Goal: Task Accomplishment & Management: Manage account settings

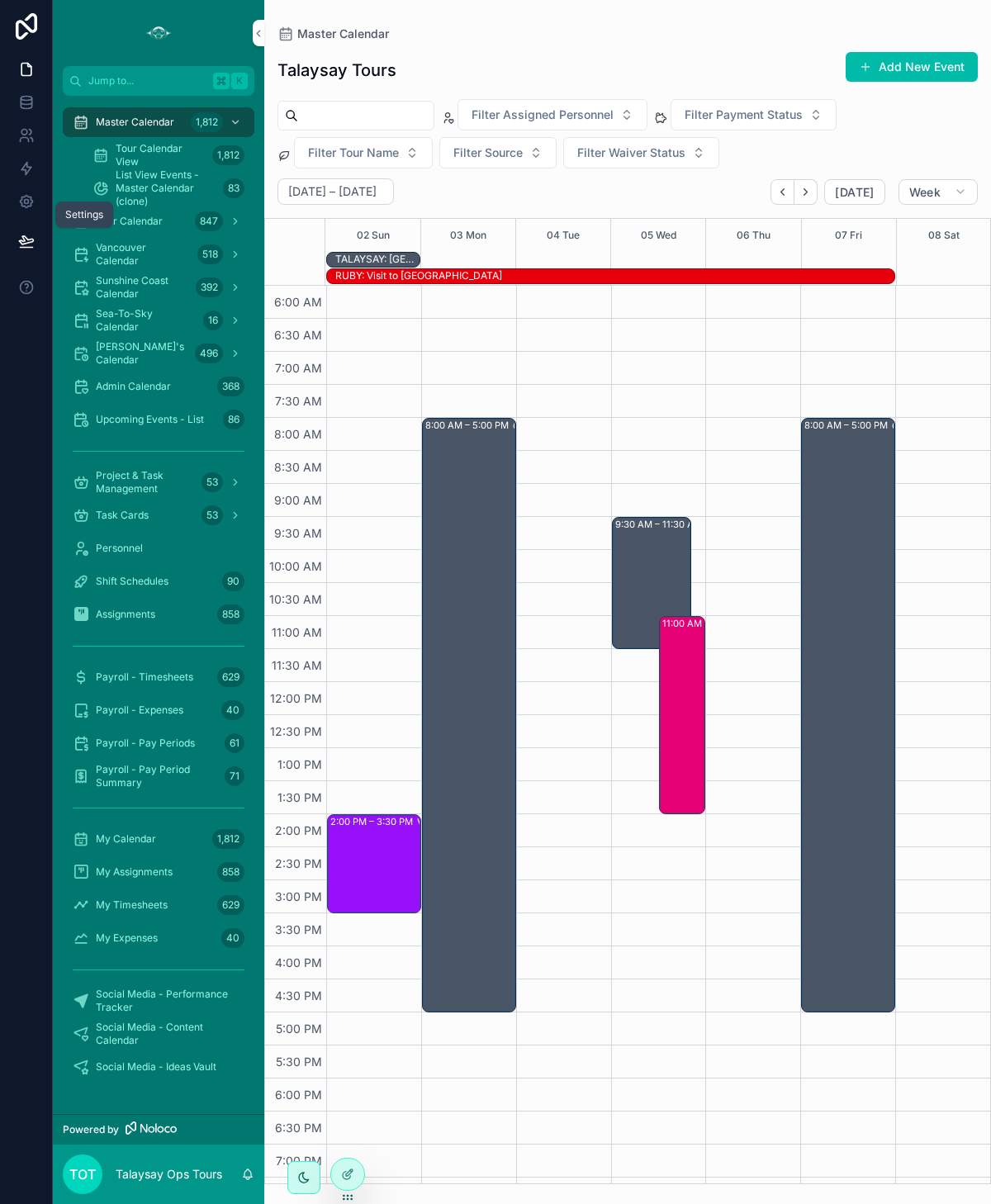
click at [29, 201] on icon at bounding box center [26, 201] width 16 height 16
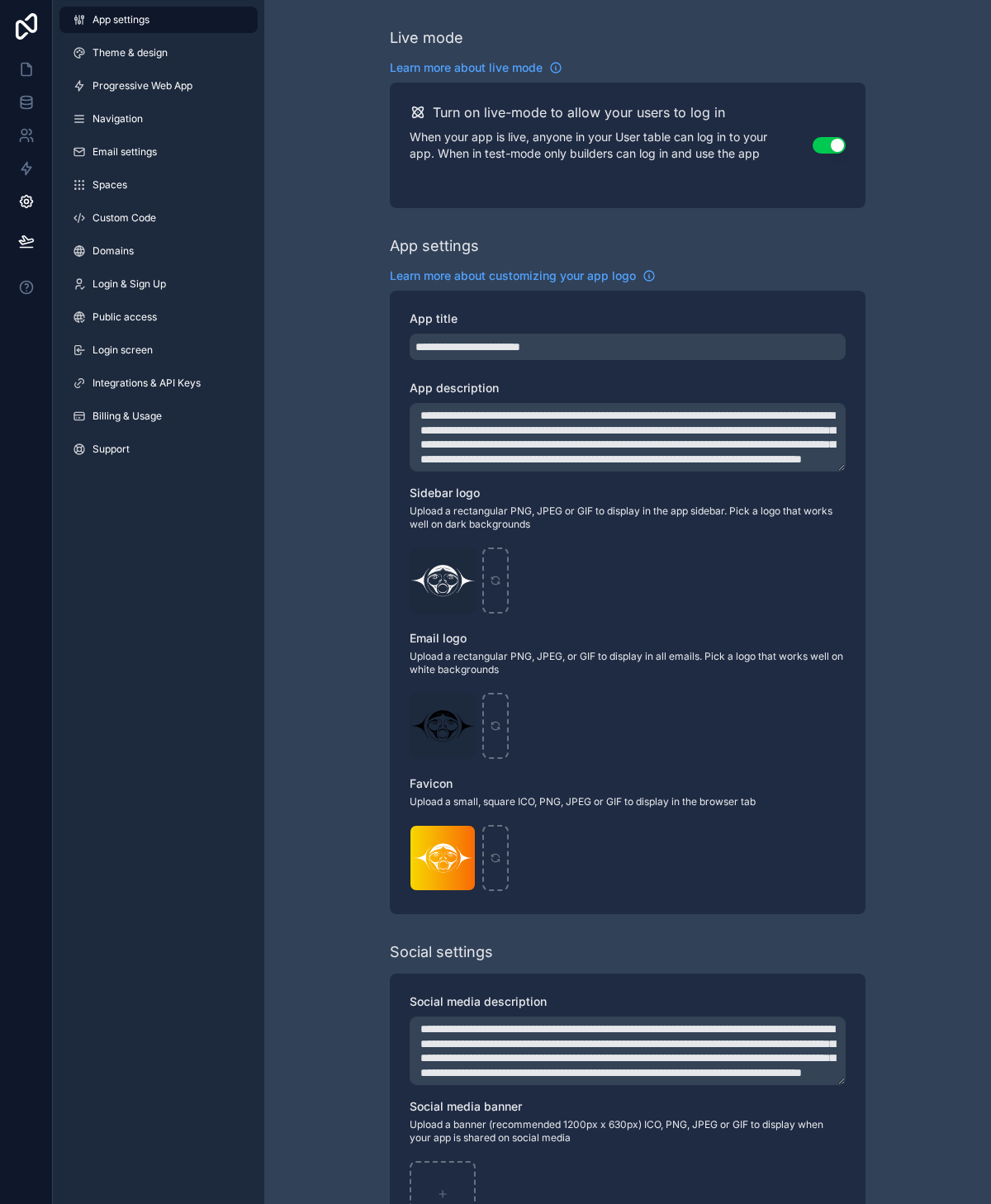
click at [127, 419] on span "Billing & Usage" at bounding box center [127, 416] width 69 height 13
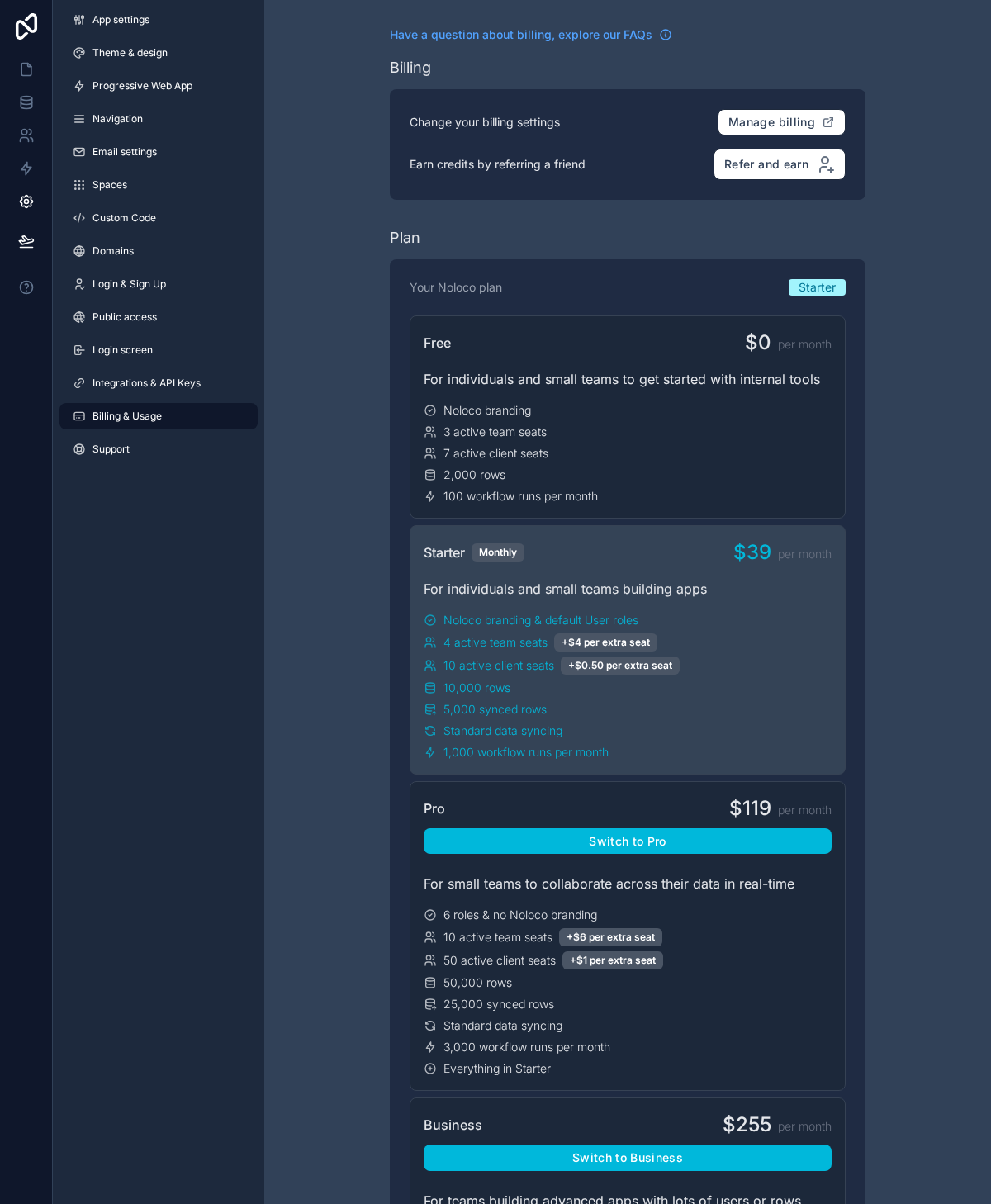
click at [168, 385] on span "Integrations & API Keys" at bounding box center [147, 382] width 108 height 13
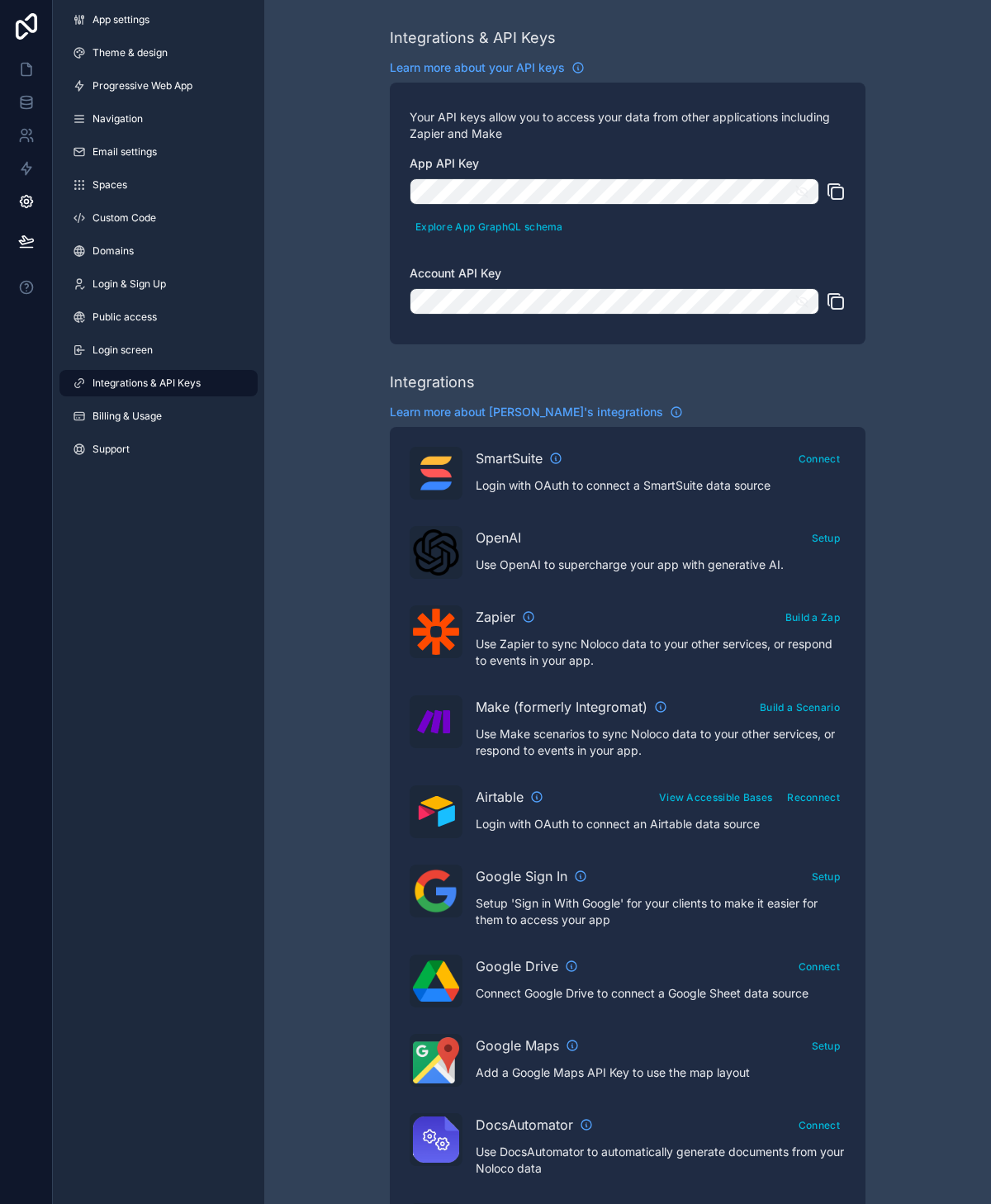
click at [588, 407] on span "Learn more about [PERSON_NAME]'s integrations" at bounding box center [526, 411] width 273 height 16
click at [660, 709] on icon "scrollable content" at bounding box center [660, 706] width 13 height 13
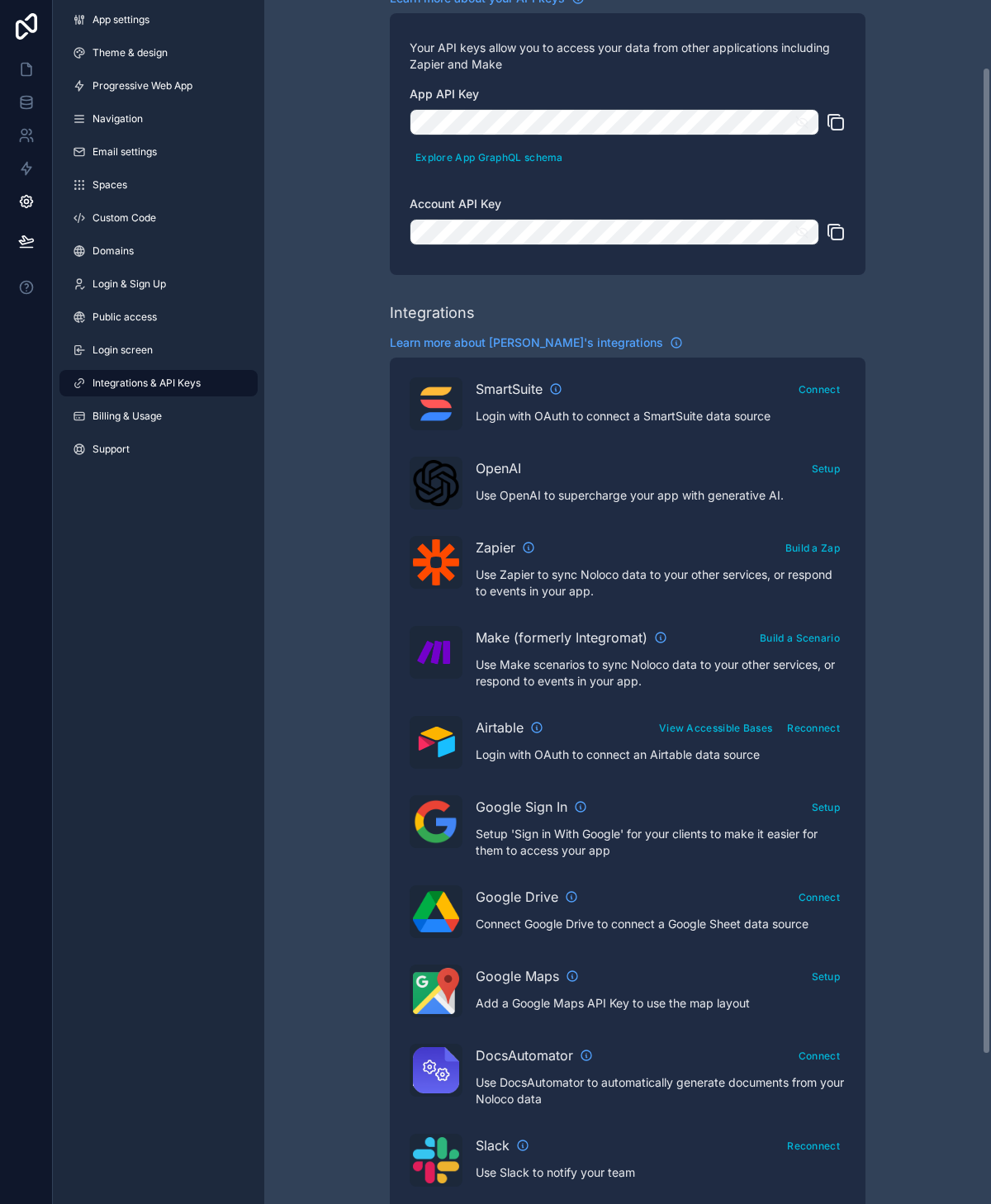
scroll to position [81, 0]
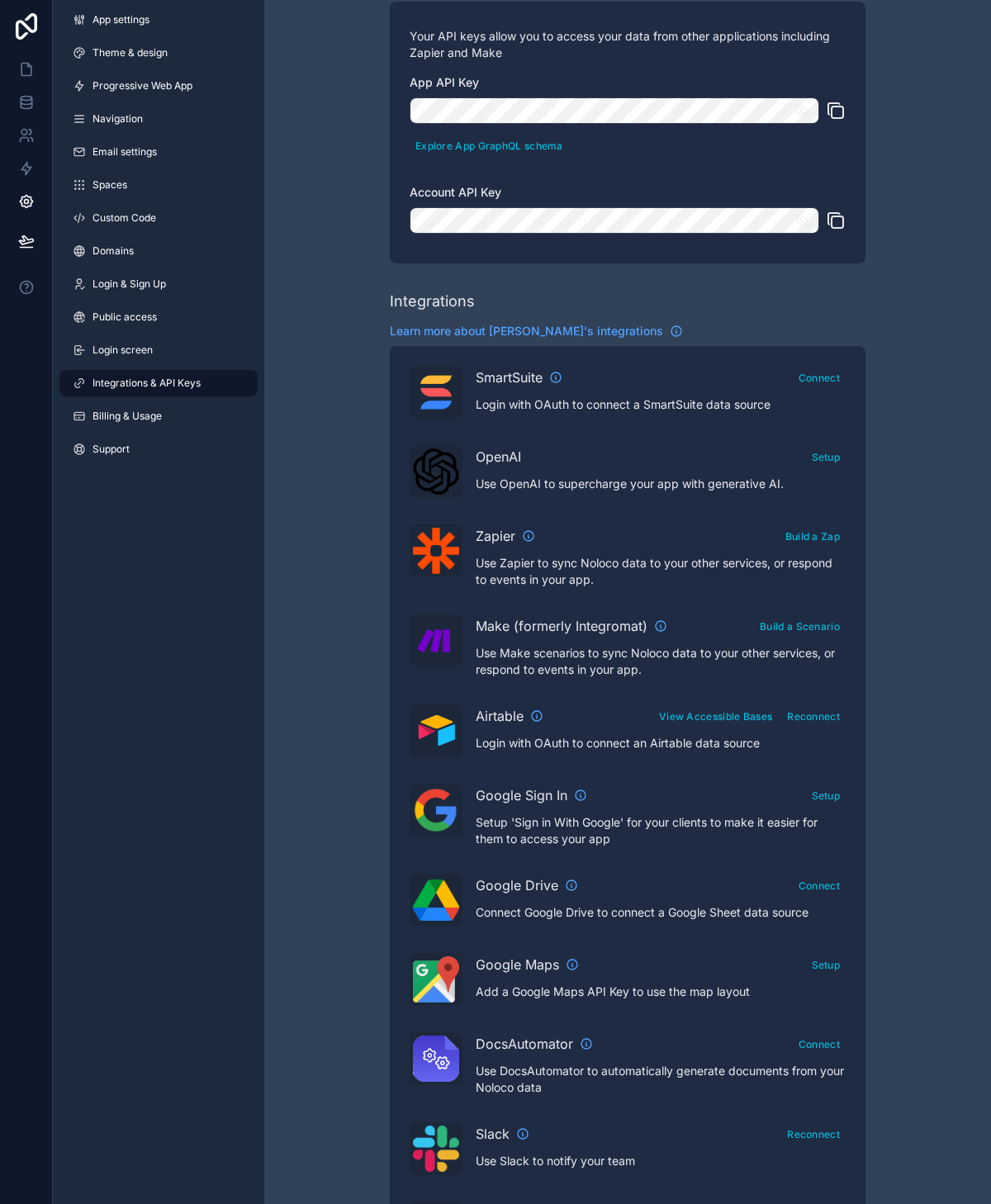
click at [135, 51] on span "Theme & design" at bounding box center [130, 52] width 75 height 13
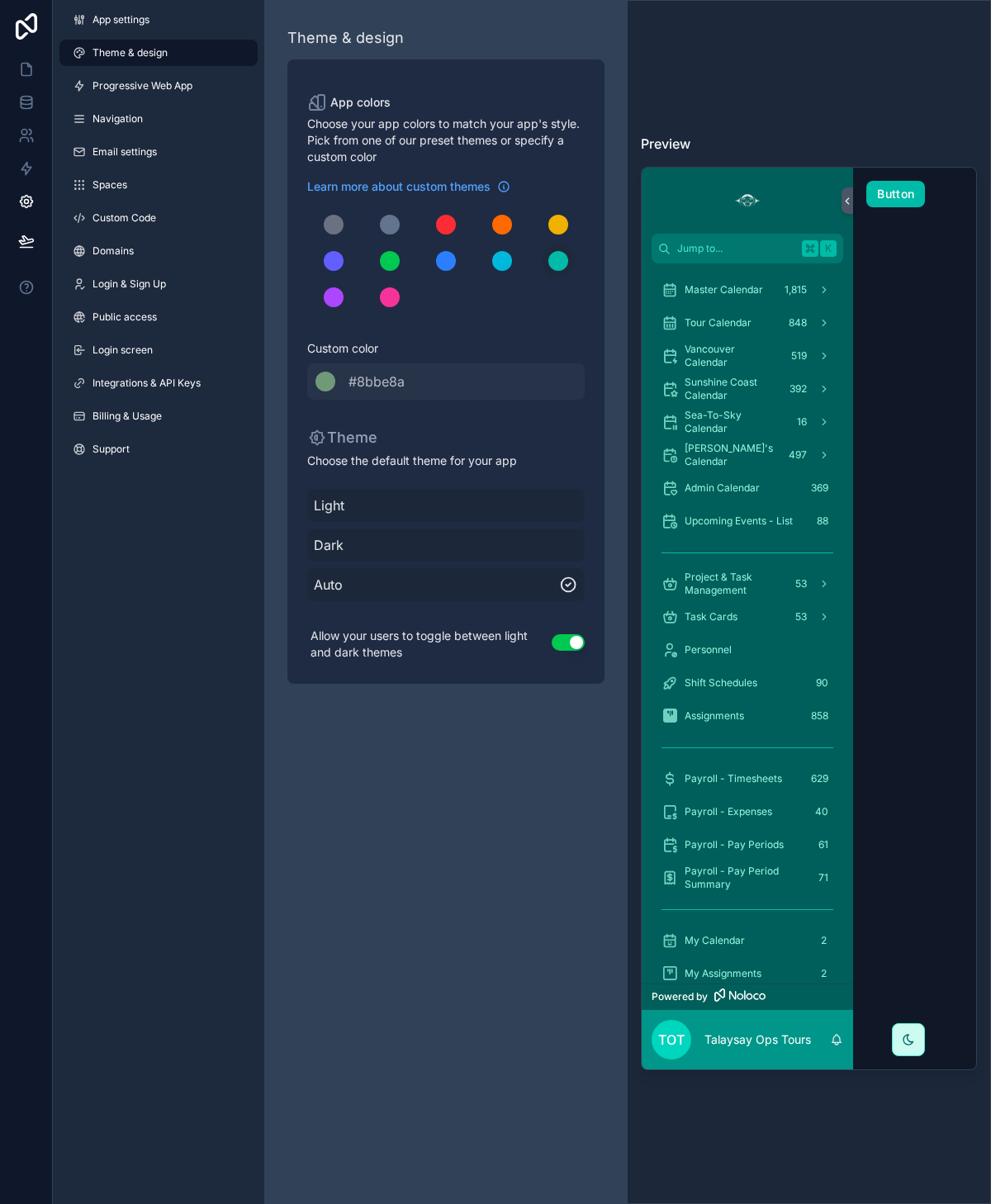
click at [27, 74] on icon at bounding box center [26, 69] width 16 height 16
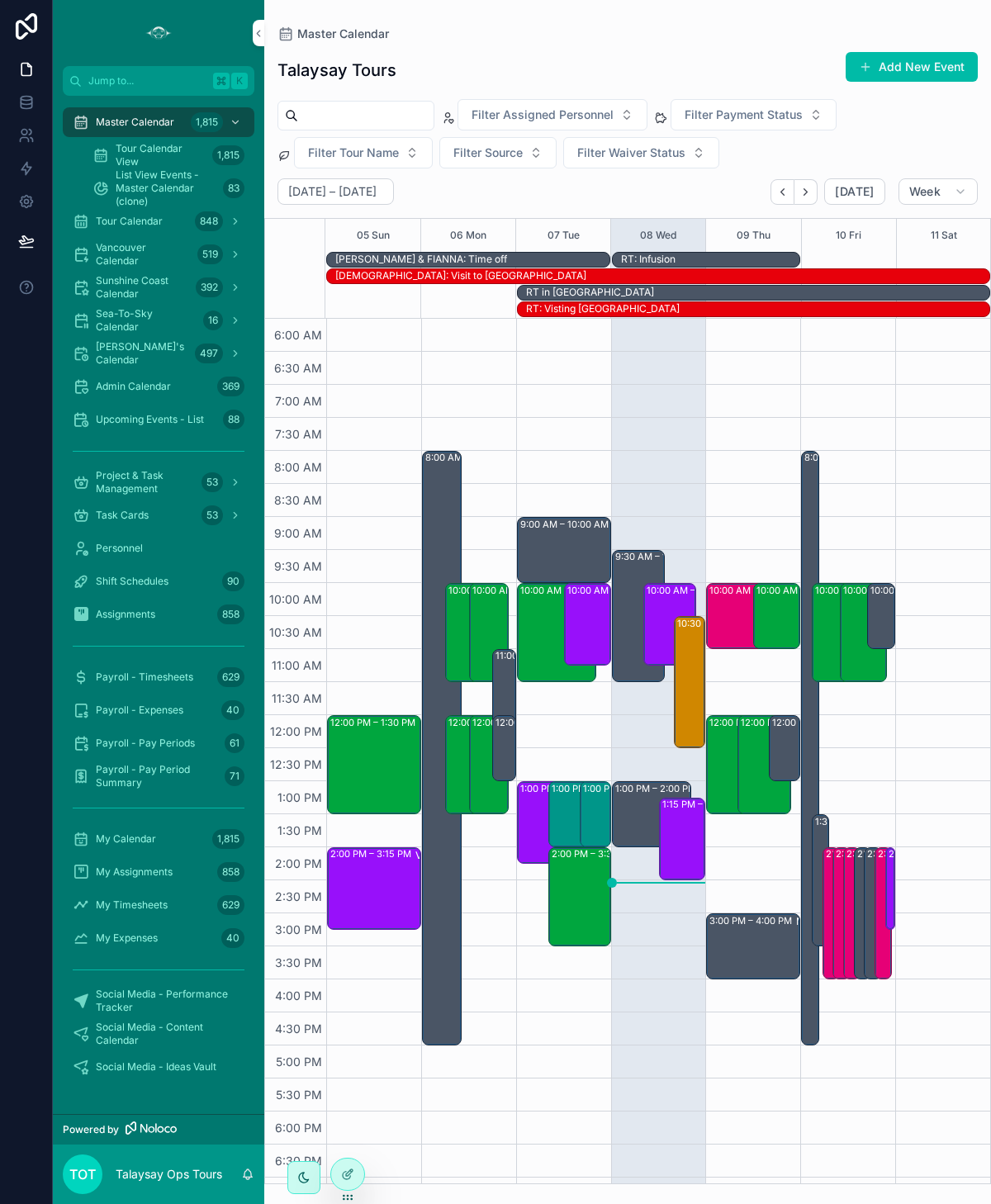
scroll to position [121, 0]
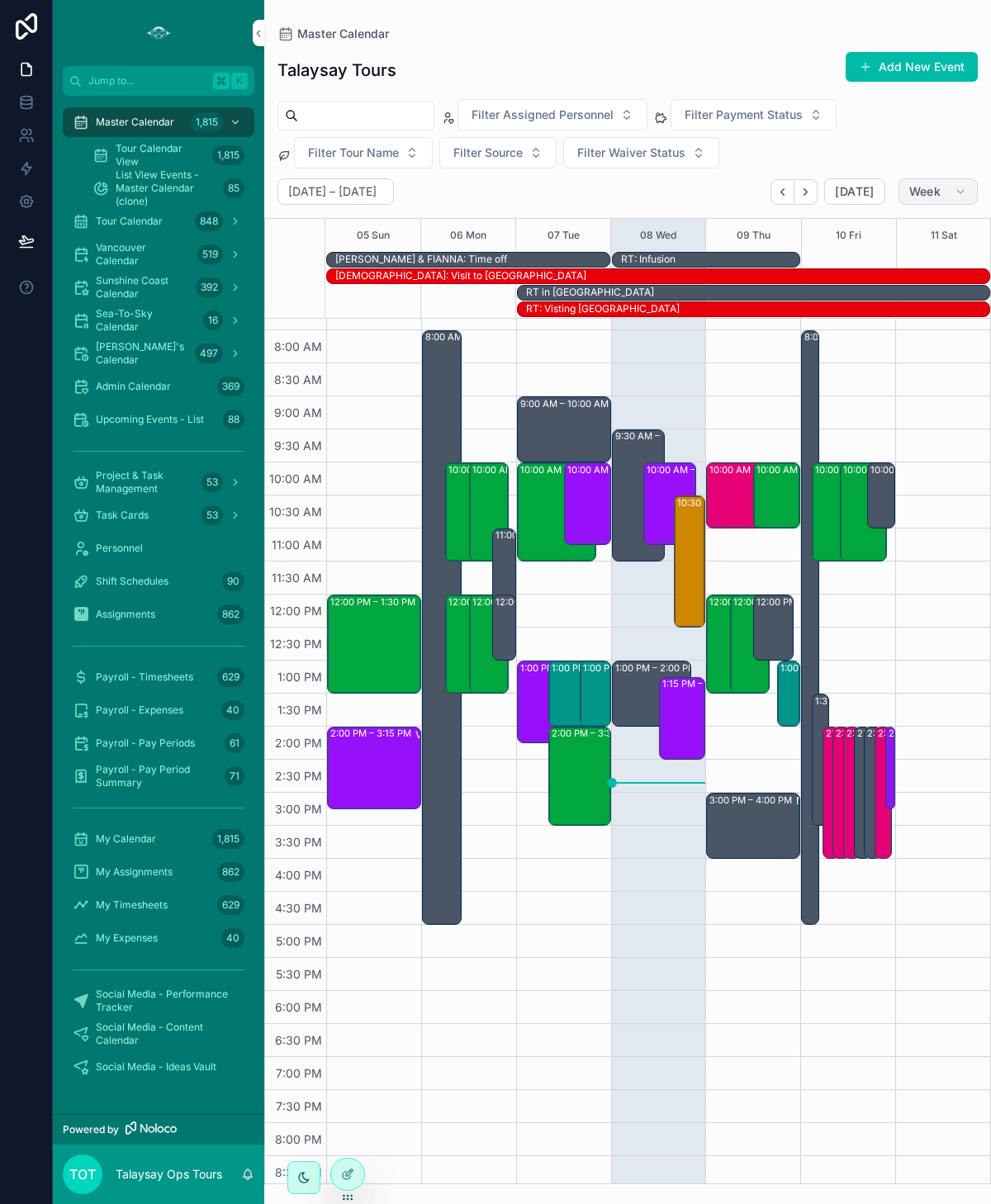
click at [914, 195] on span "Week" at bounding box center [925, 191] width 32 height 15
click at [870, 319] on span "Day" at bounding box center [861, 319] width 21 height 16
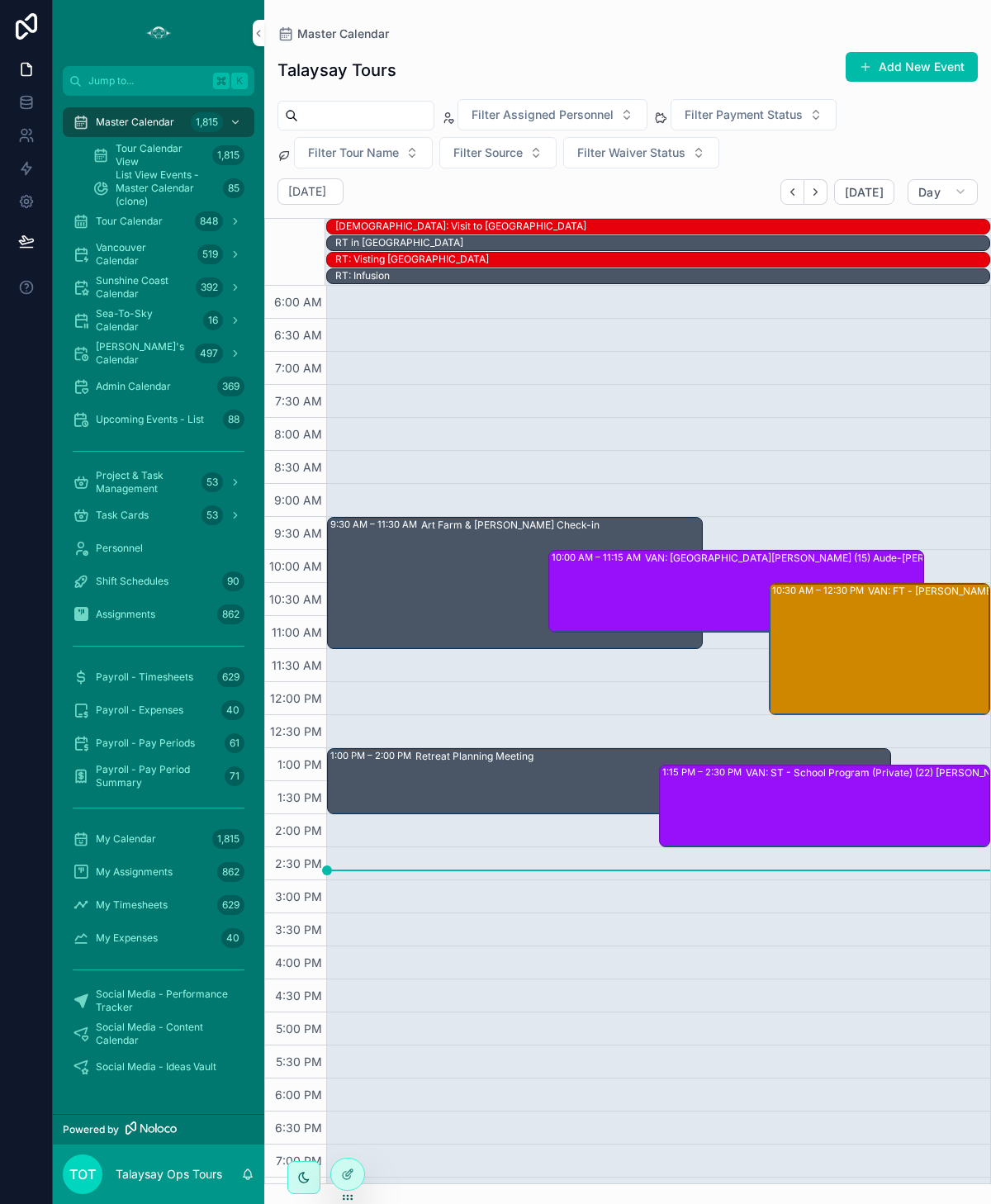
scroll to position [88, 0]
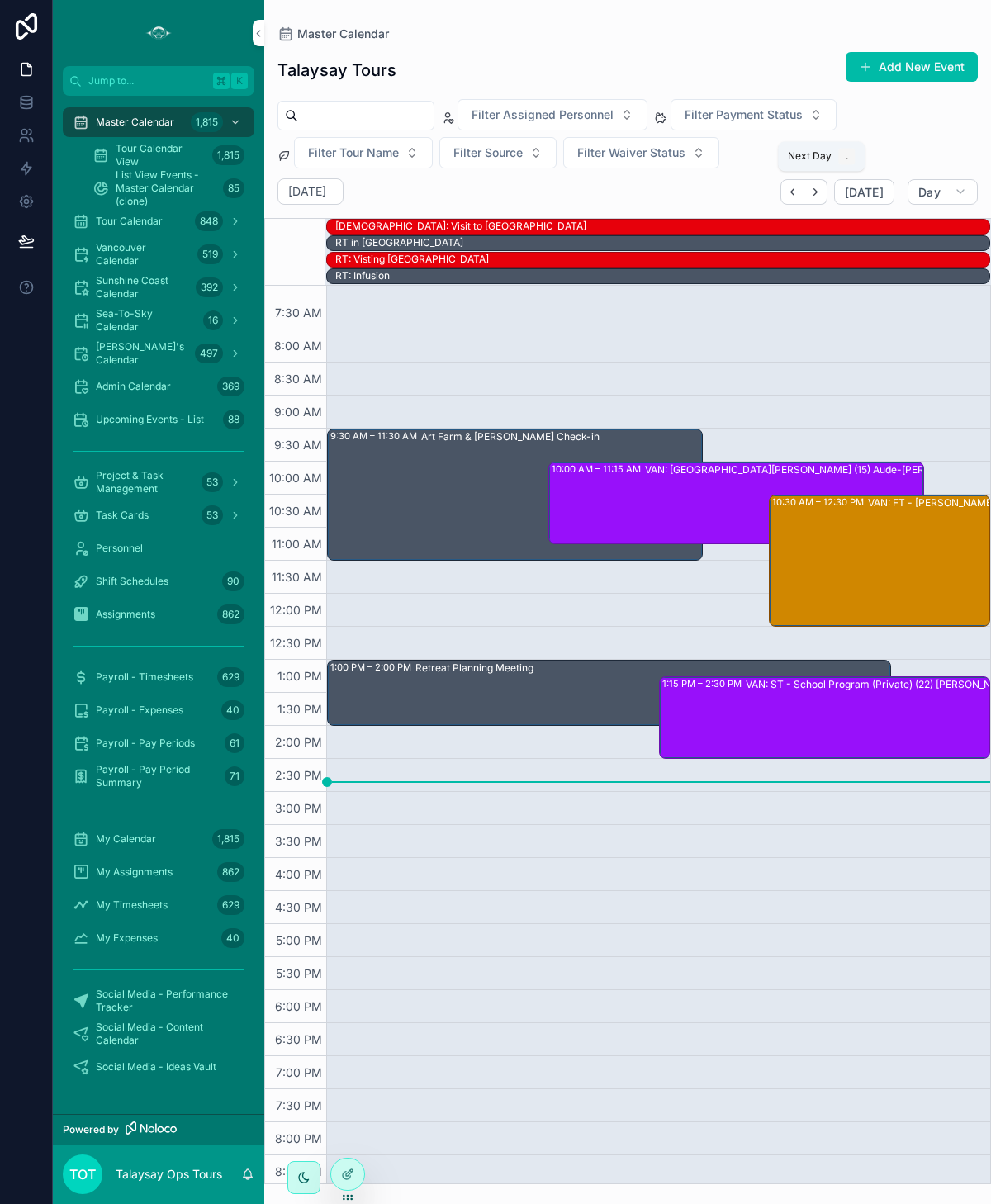
click at [820, 181] on button "Next" at bounding box center [815, 192] width 23 height 26
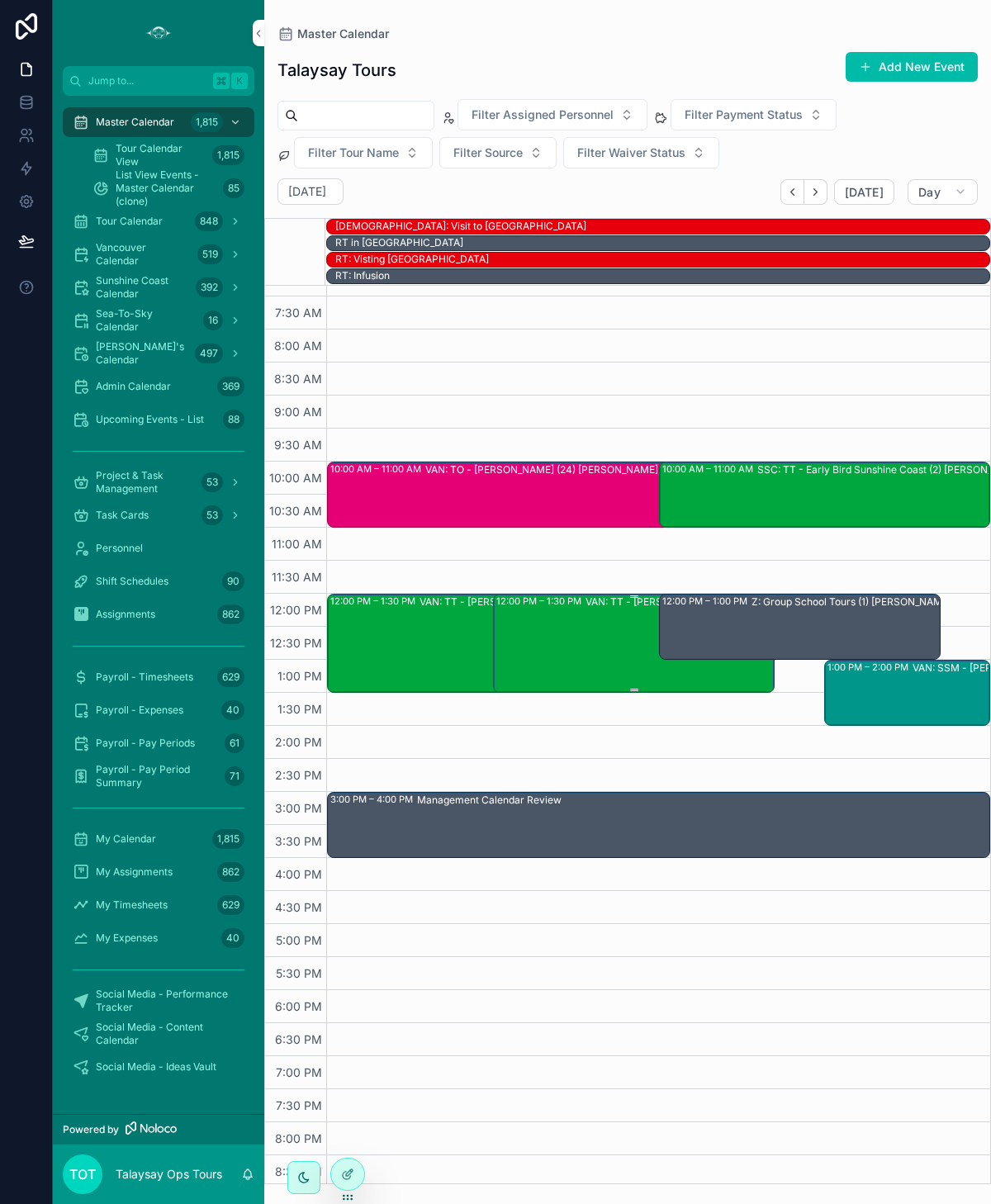
click at [634, 663] on div "VAN: TT - [PERSON_NAME] (2) [PERSON_NAME], TW:EGMC-PGPA" at bounding box center [724, 643] width 277 height 96
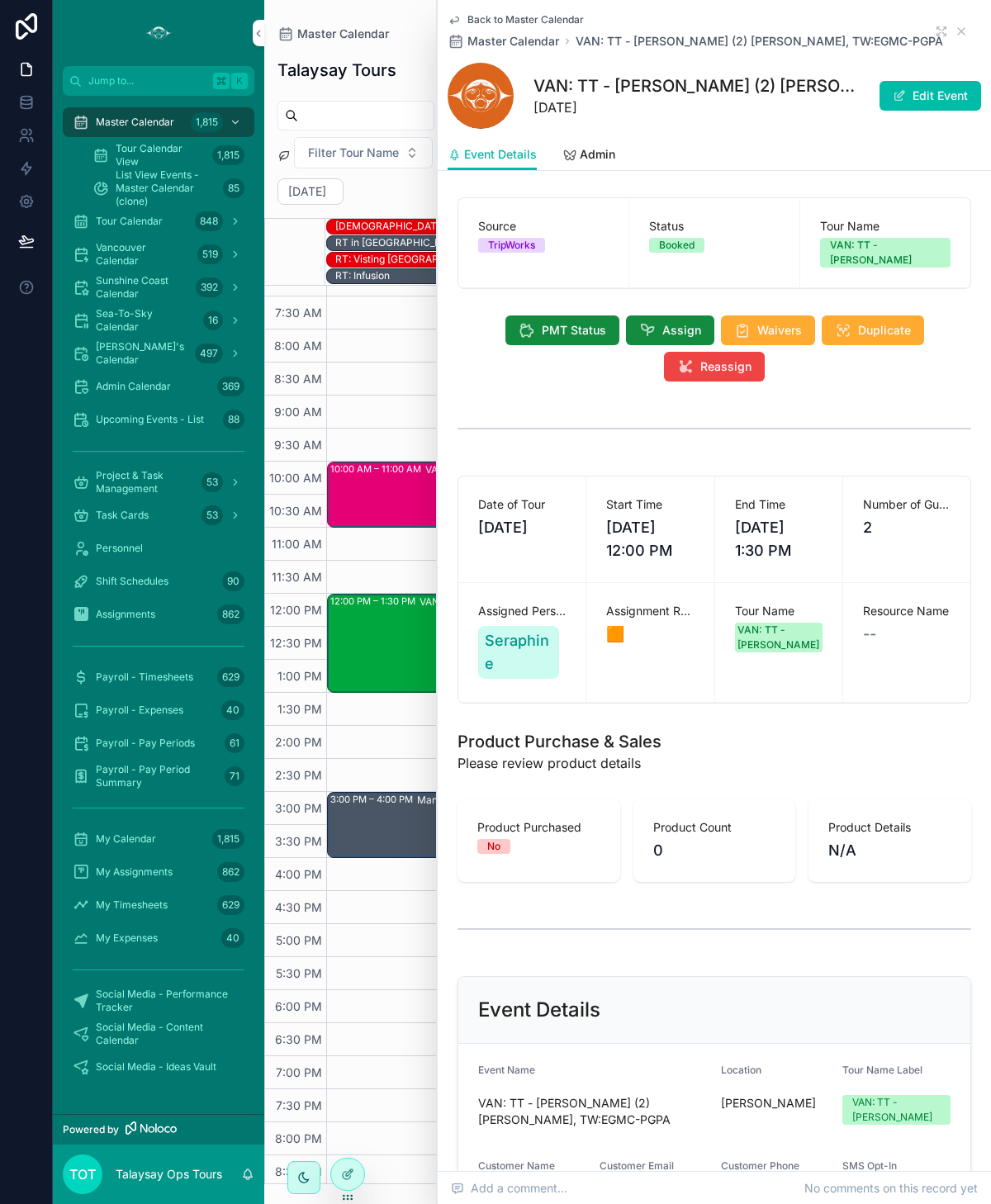
click at [414, 644] on div "12:00 PM – 1:30 PM VAN: TT - [PERSON_NAME] (2) [PERSON_NAME], TW:NAGE-FETC" at bounding box center [468, 644] width 277 height 96
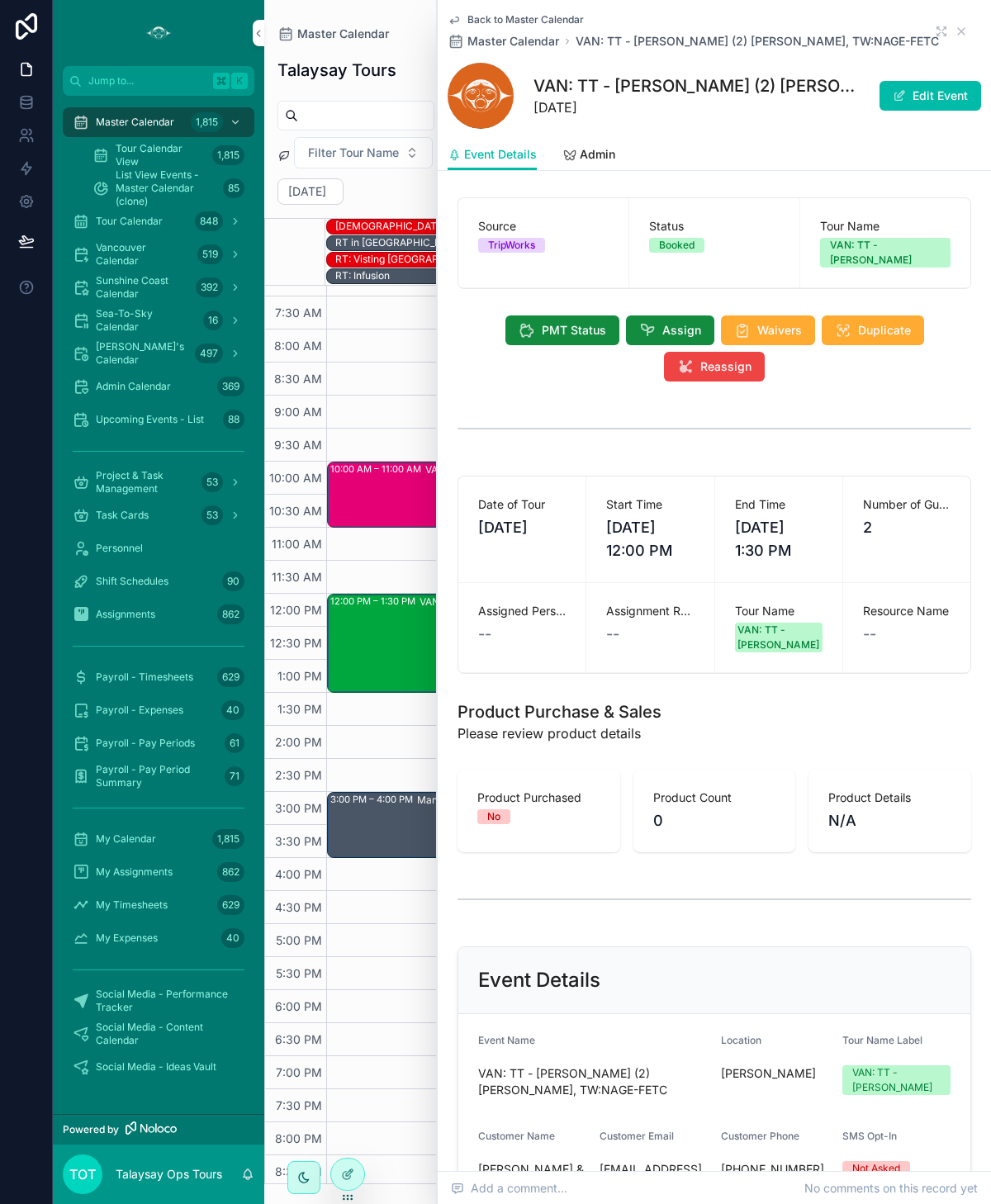
scroll to position [87, 0]
click at [962, 33] on icon "scrollable content" at bounding box center [961, 31] width 13 height 13
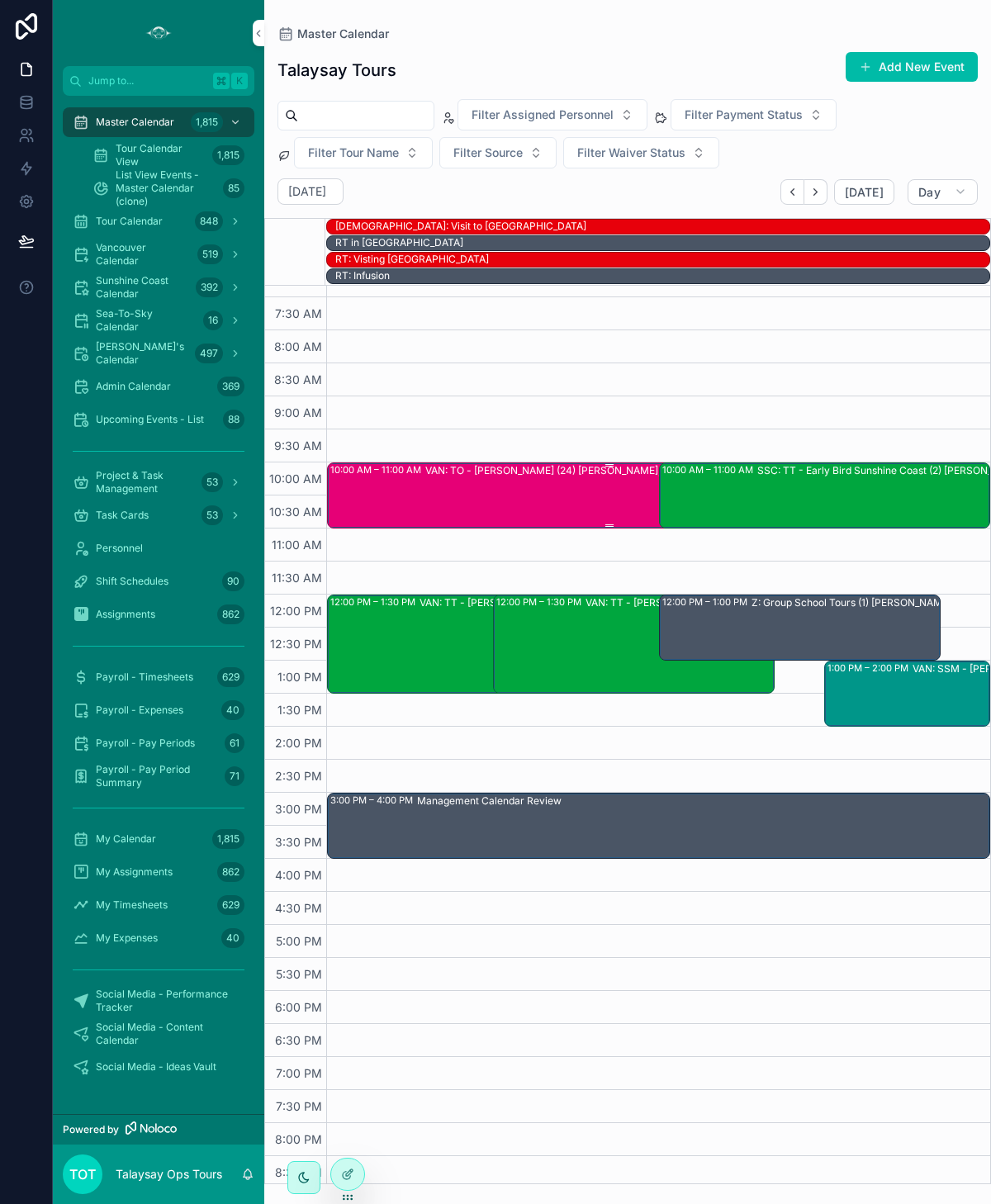
click at [568, 490] on div "VAN: TO - [PERSON_NAME] (24) [PERSON_NAME], TW:PBFU-WFTZ" at bounding box center [657, 494] width 464 height 63
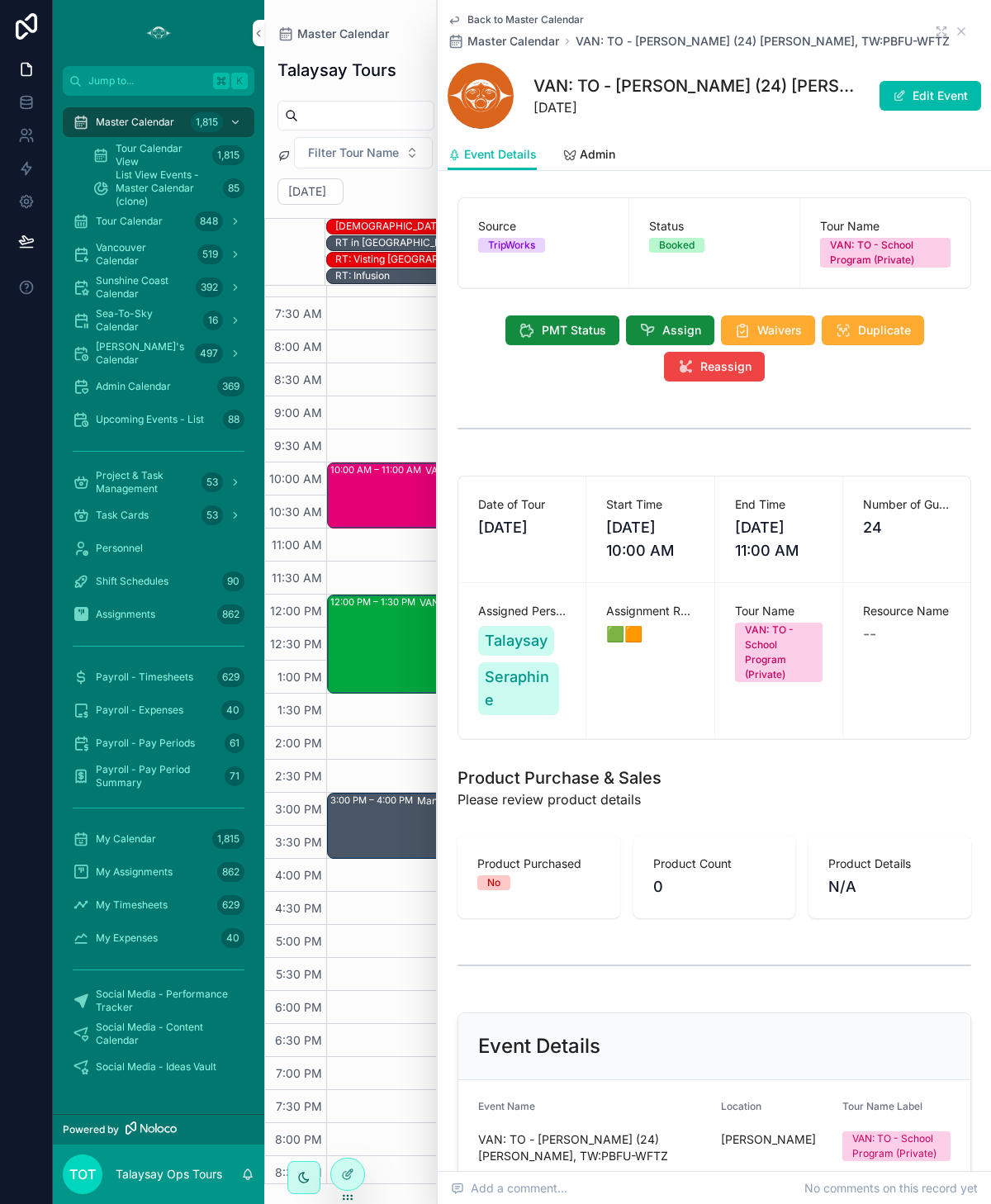
click at [960, 33] on icon "scrollable content" at bounding box center [962, 32] width 7 height 7
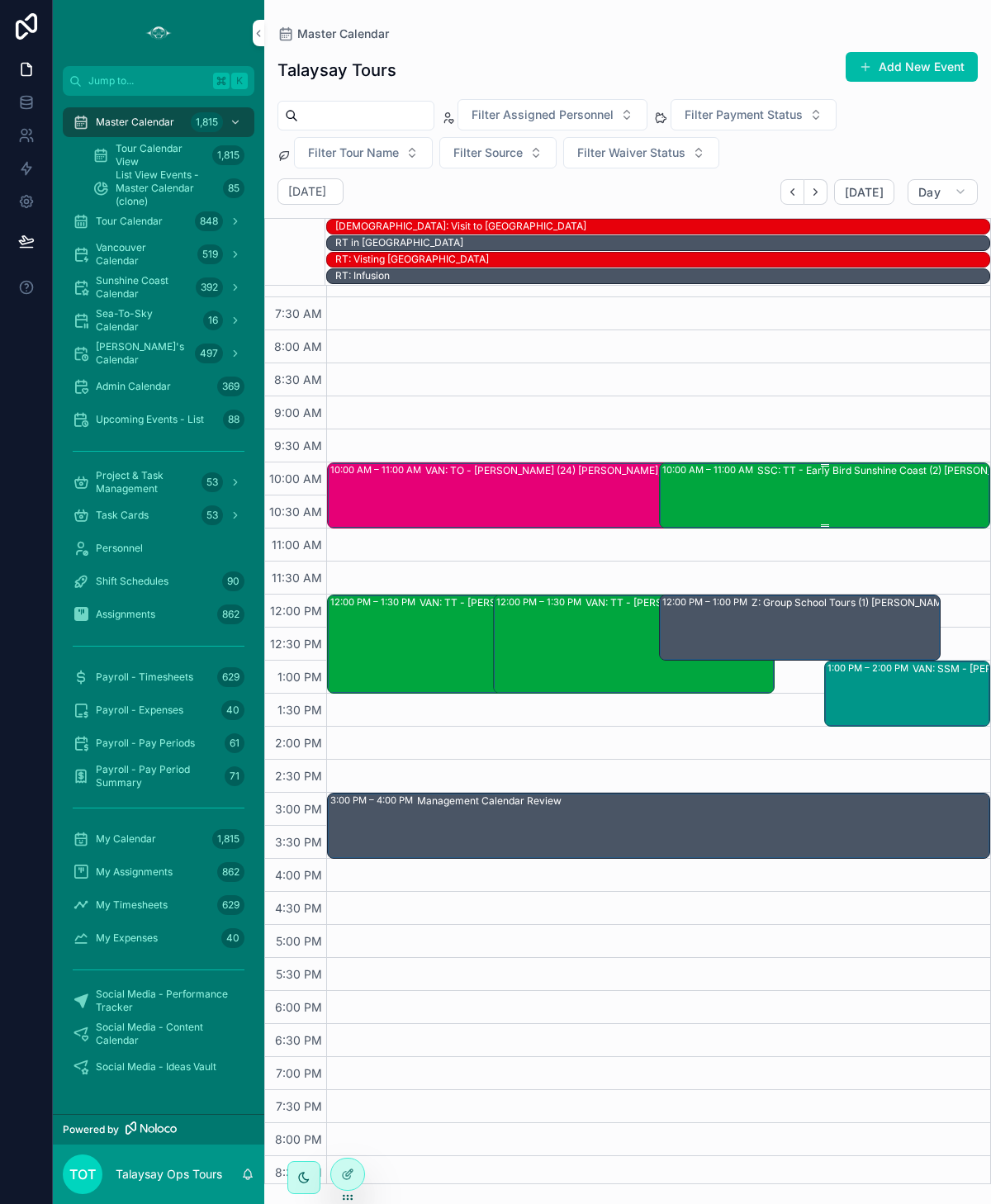
click at [827, 498] on div "SSC: TT - Early Bird Sunshine Coast (2) [PERSON_NAME], TW:XMQV-UXQE" at bounding box center [922, 494] width 327 height 63
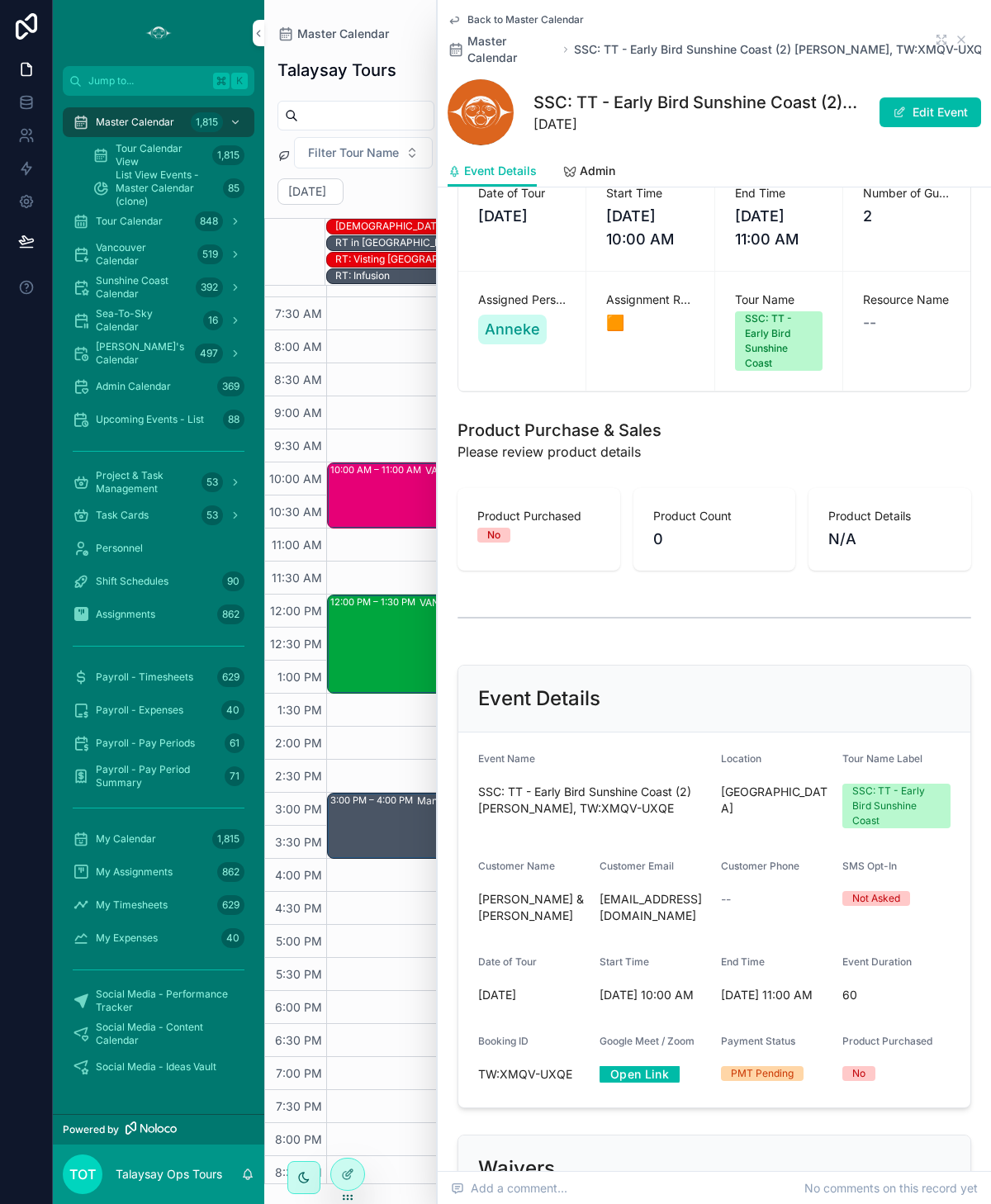
scroll to position [328, 0]
click at [961, 38] on icon "scrollable content" at bounding box center [961, 39] width 13 height 13
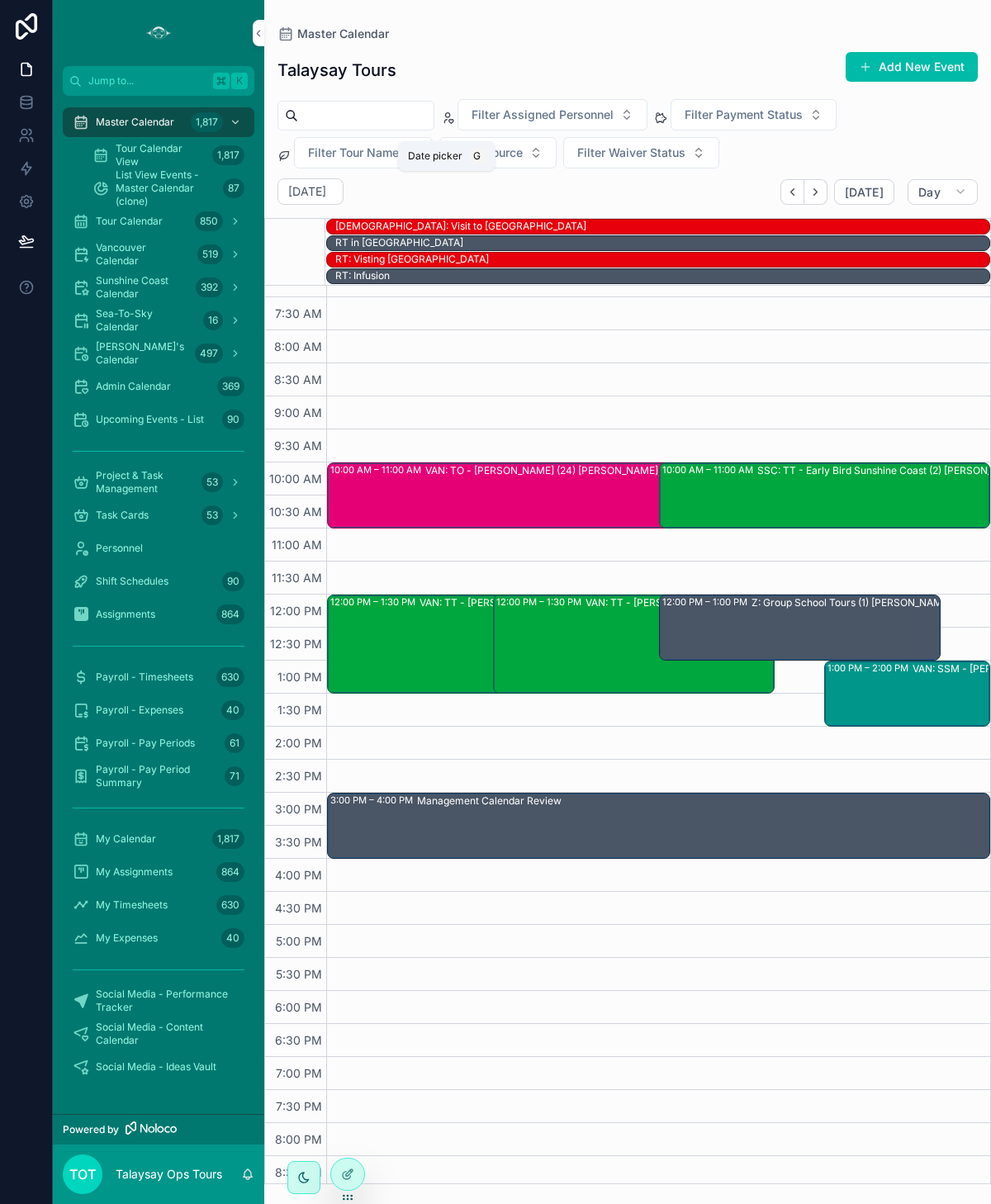
click at [309, 192] on h2 "[DATE]" at bounding box center [307, 191] width 38 height 16
select select "****"
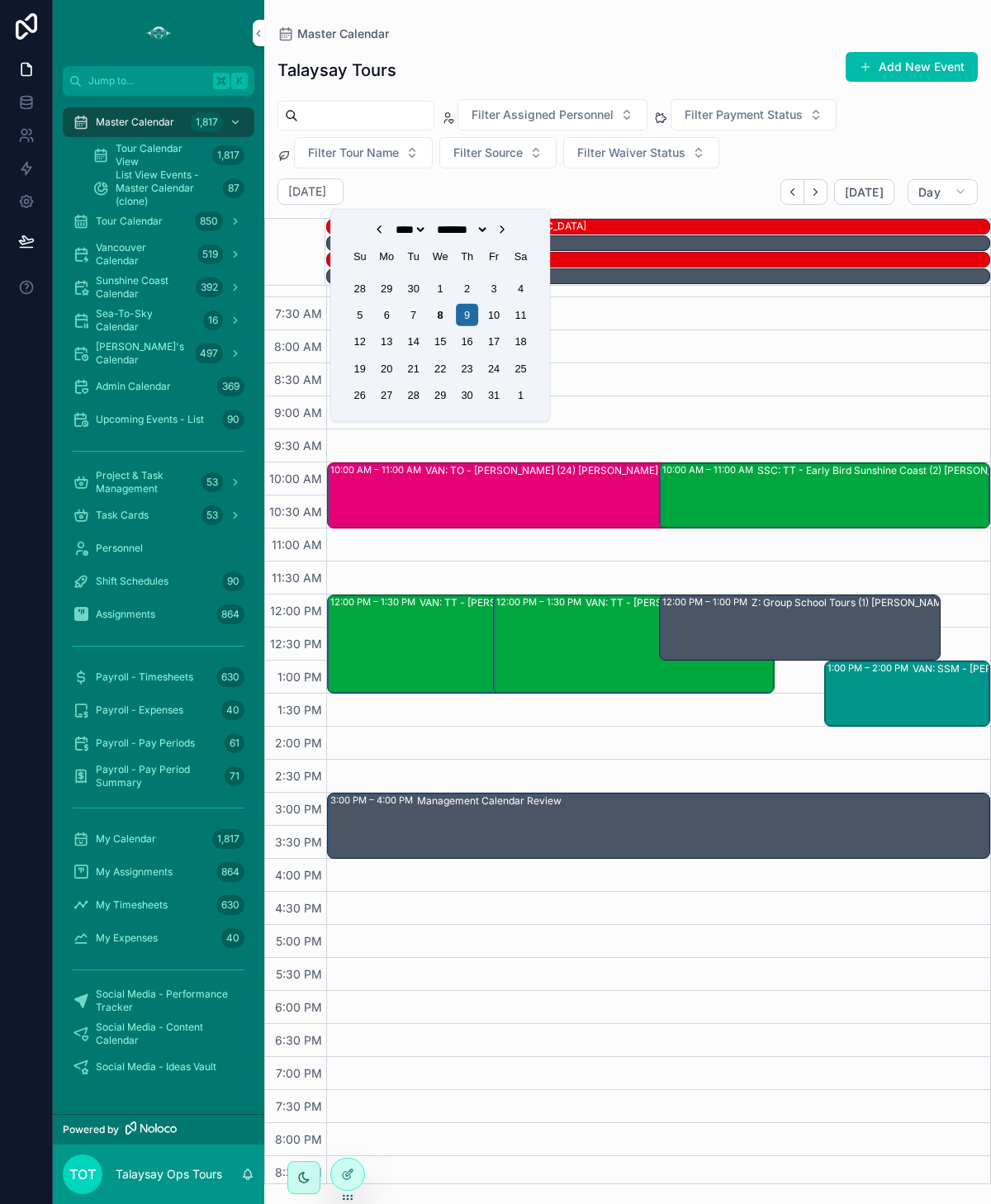
click at [377, 227] on icon "Choose Date" at bounding box center [379, 230] width 3 height 7
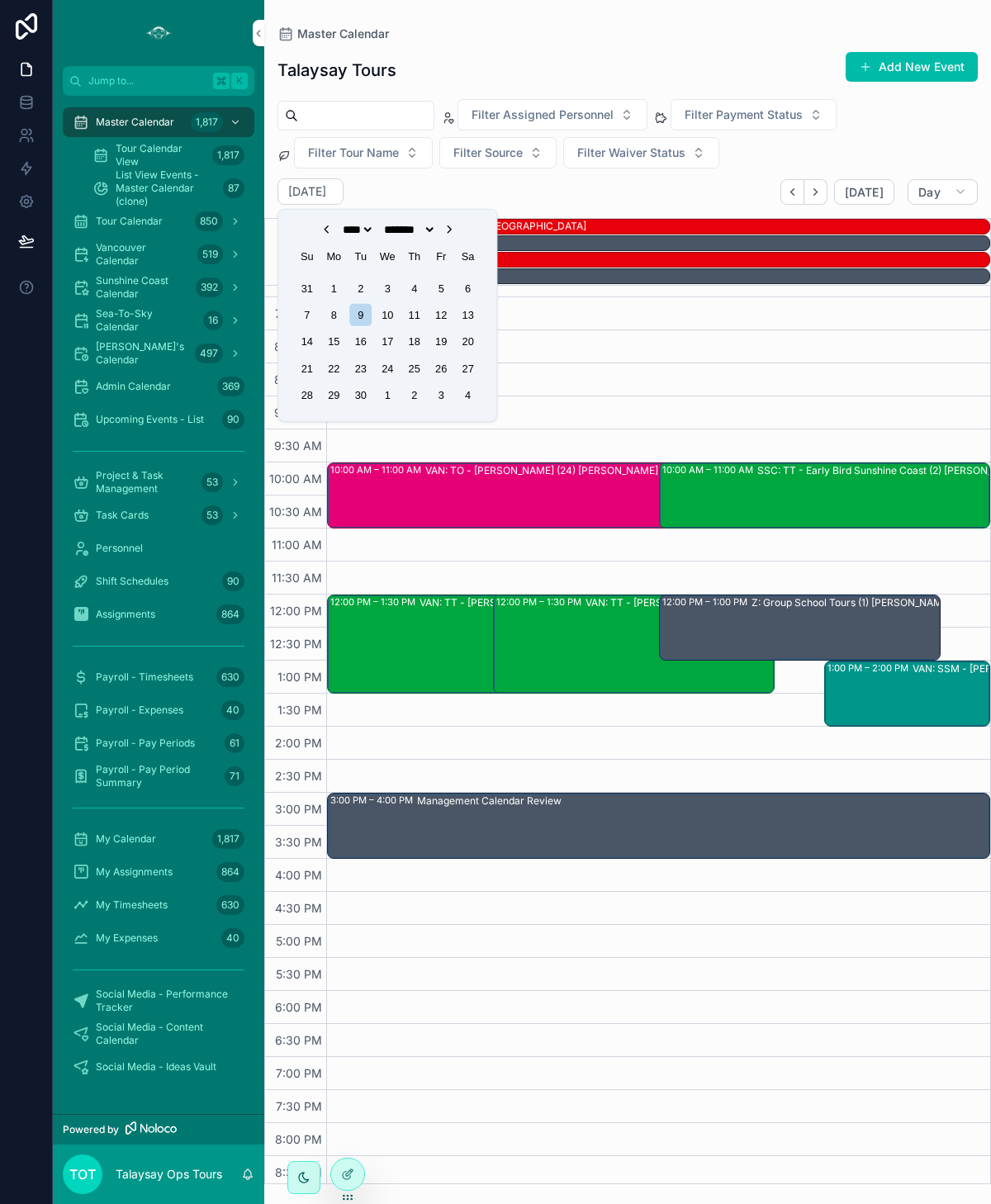
click at [320, 227] on icon "Choose Date" at bounding box center [326, 229] width 13 height 13
select select "*"
click at [439, 344] on div "20" at bounding box center [441, 341] width 22 height 22
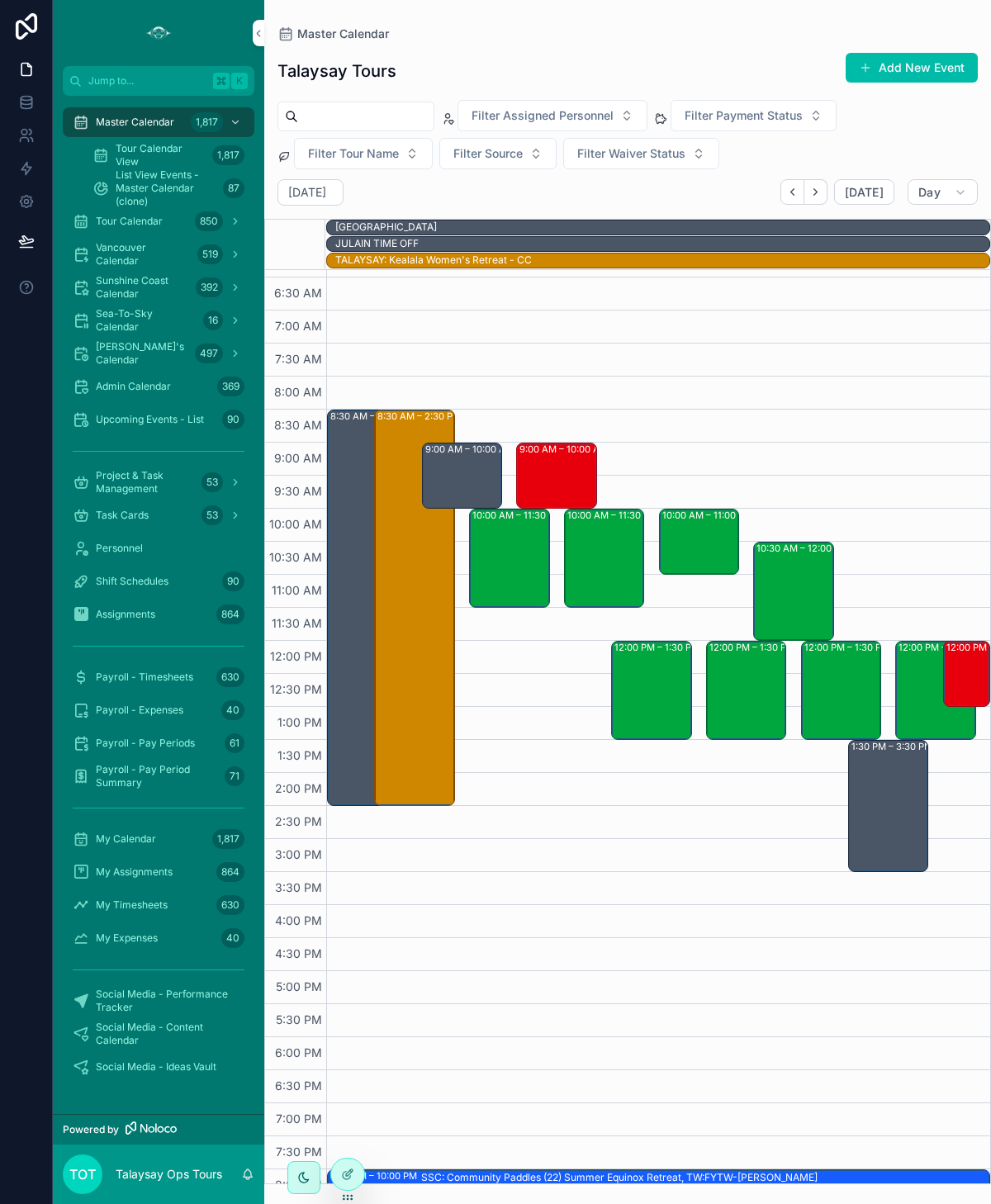
scroll to position [73, 0]
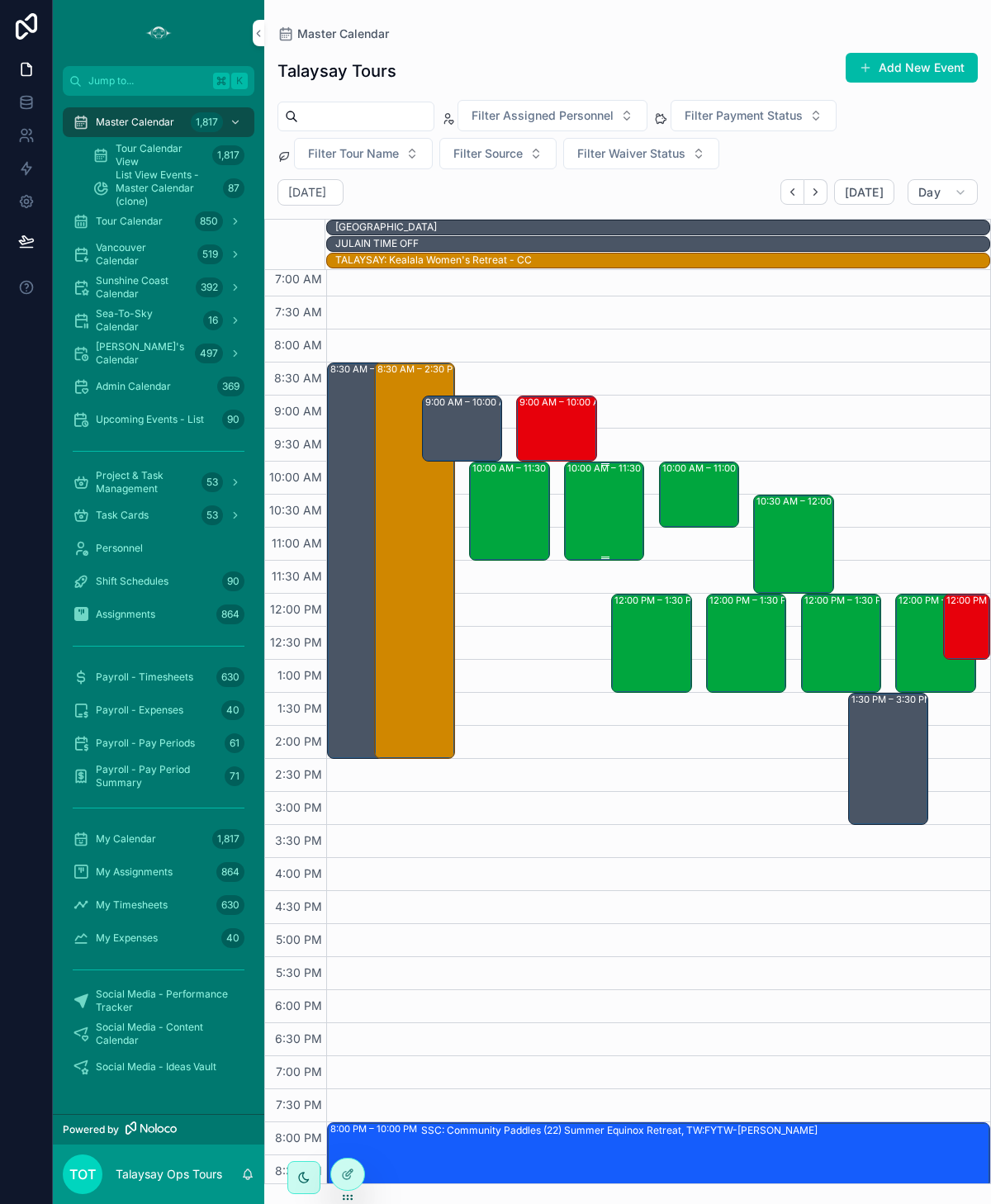
click at [593, 512] on div "10:00 AM – 11:30 AM VAN: TT - [PERSON_NAME] (7) [PERSON_NAME], TW:HMBB-THXK" at bounding box center [605, 512] width 76 height 96
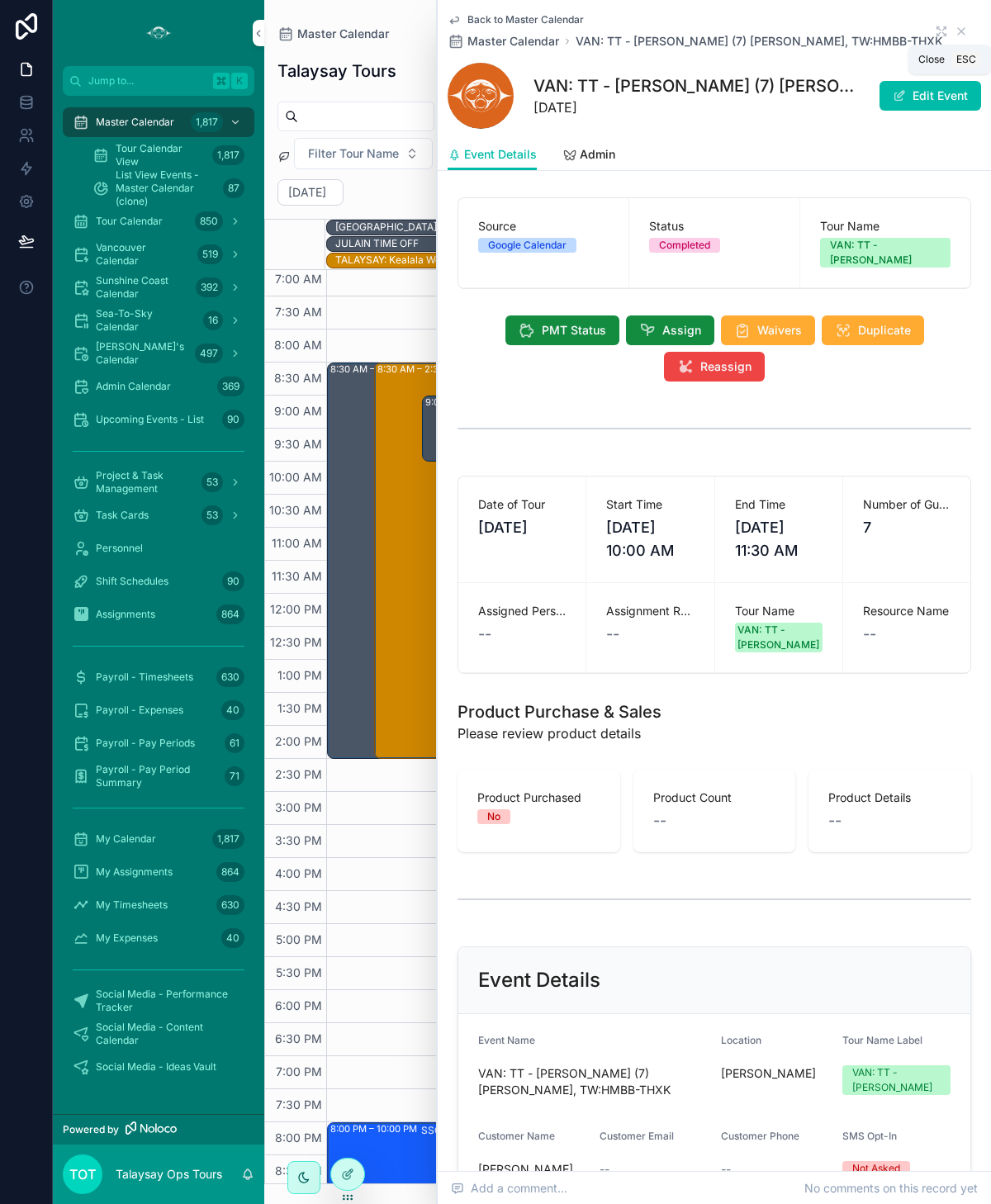
click at [963, 33] on icon "scrollable content" at bounding box center [962, 32] width 7 height 7
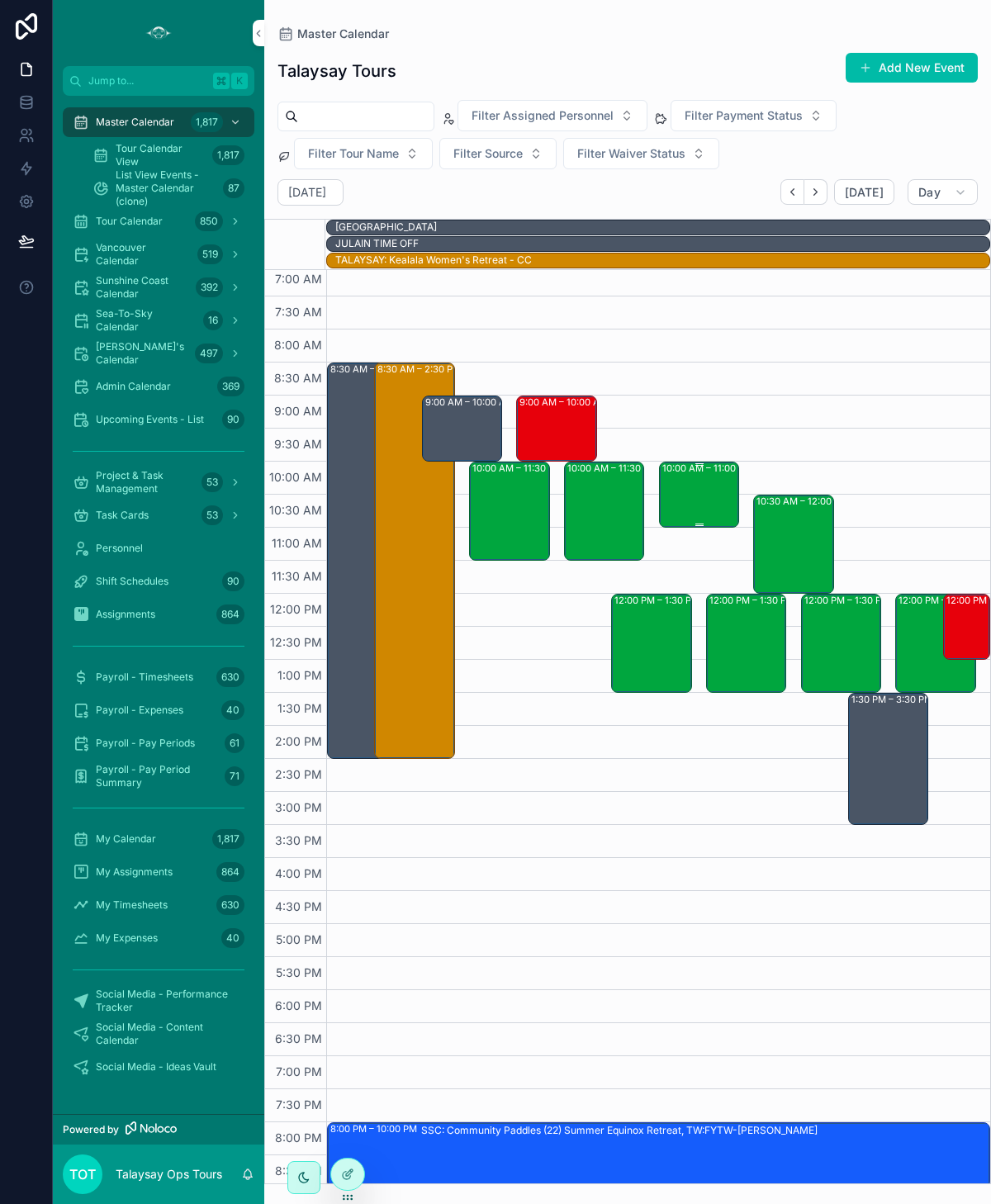
scroll to position [72, 0]
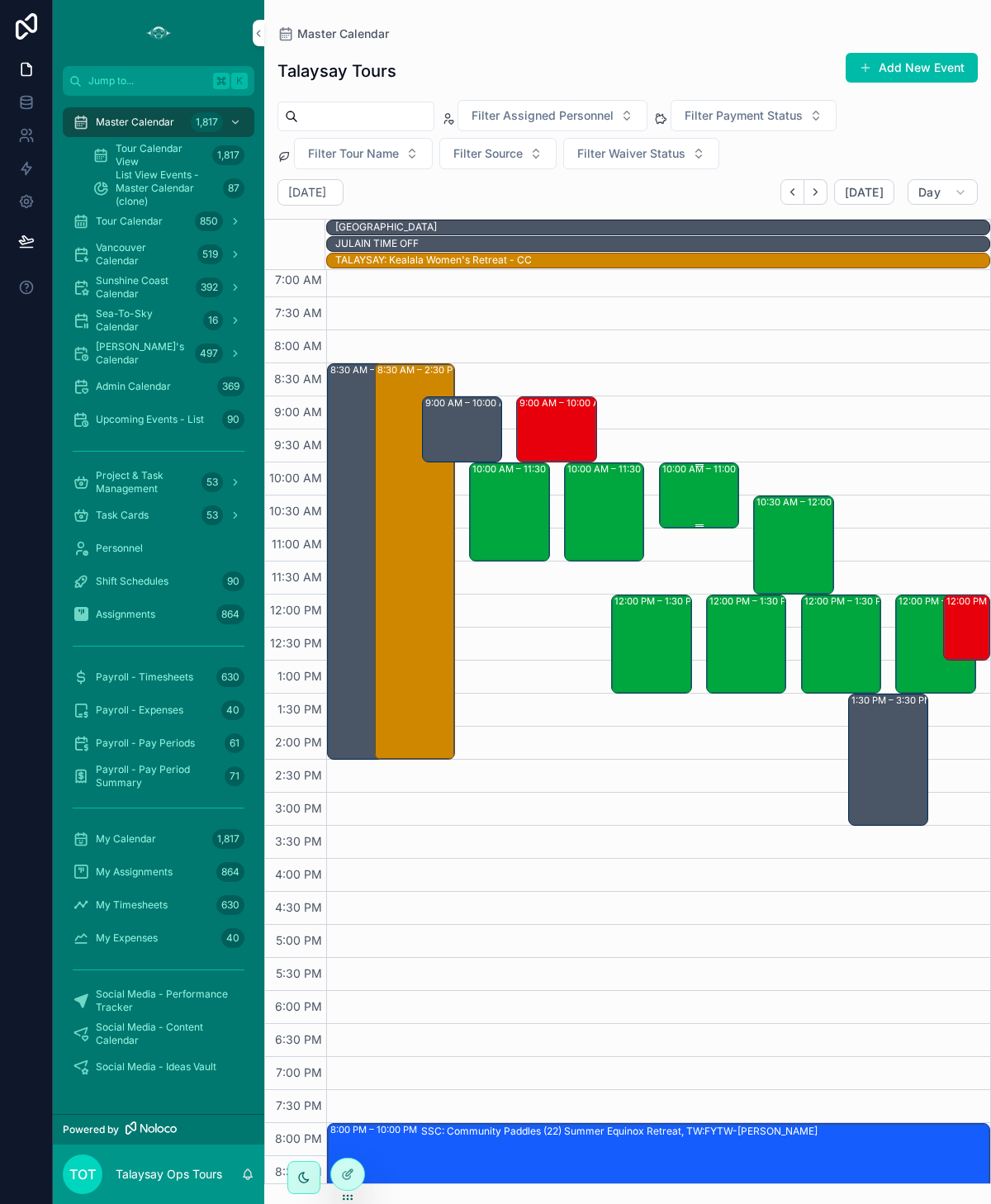
click at [710, 481] on div "10:00 AM – 11:00 AM SSC: TT - Early Bird Sunshine Coast (4) [PERSON_NAME], TW:H…" at bounding box center [700, 494] width 76 height 63
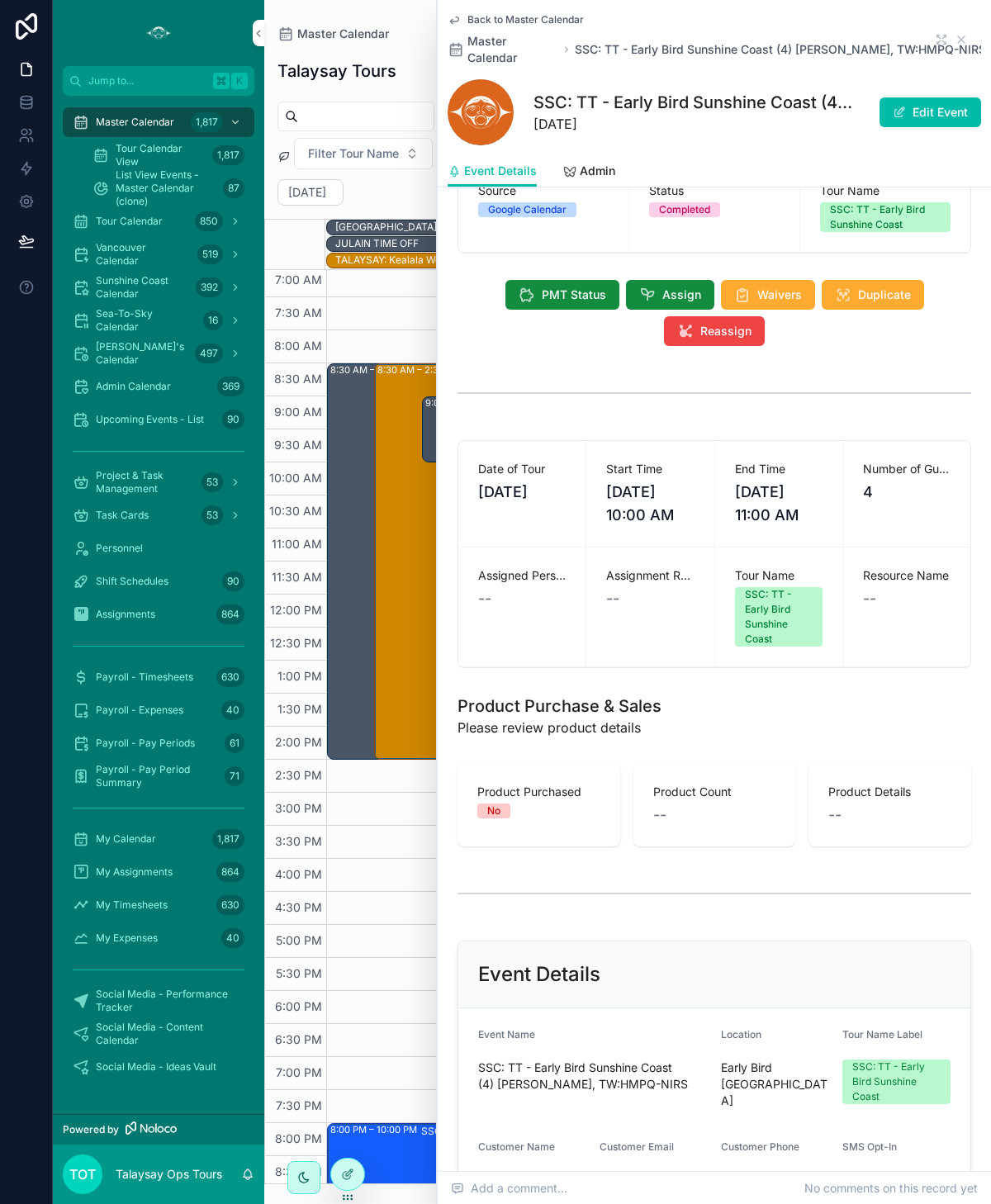
scroll to position [57, 0]
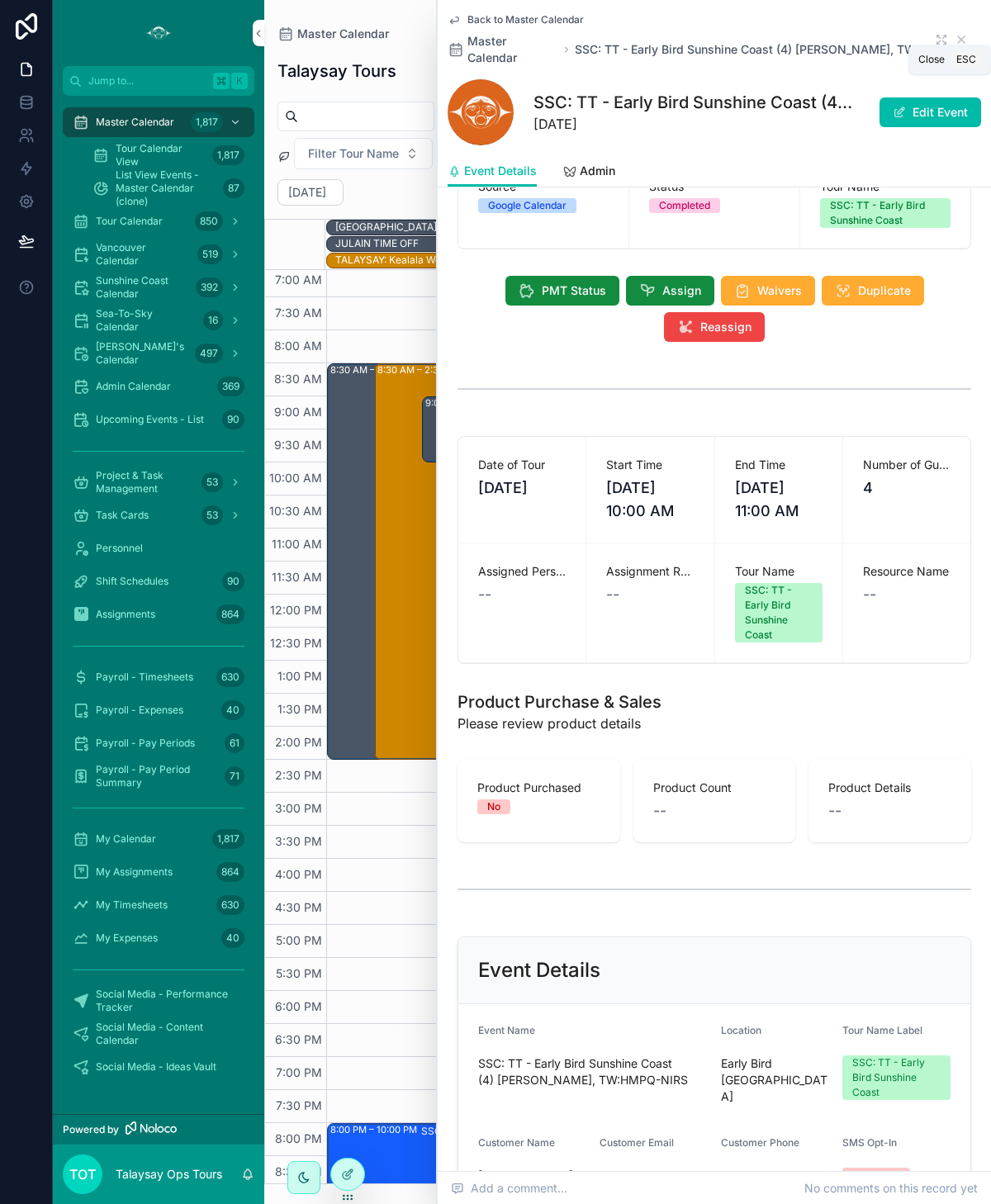
click at [962, 33] on icon "scrollable content" at bounding box center [961, 39] width 13 height 13
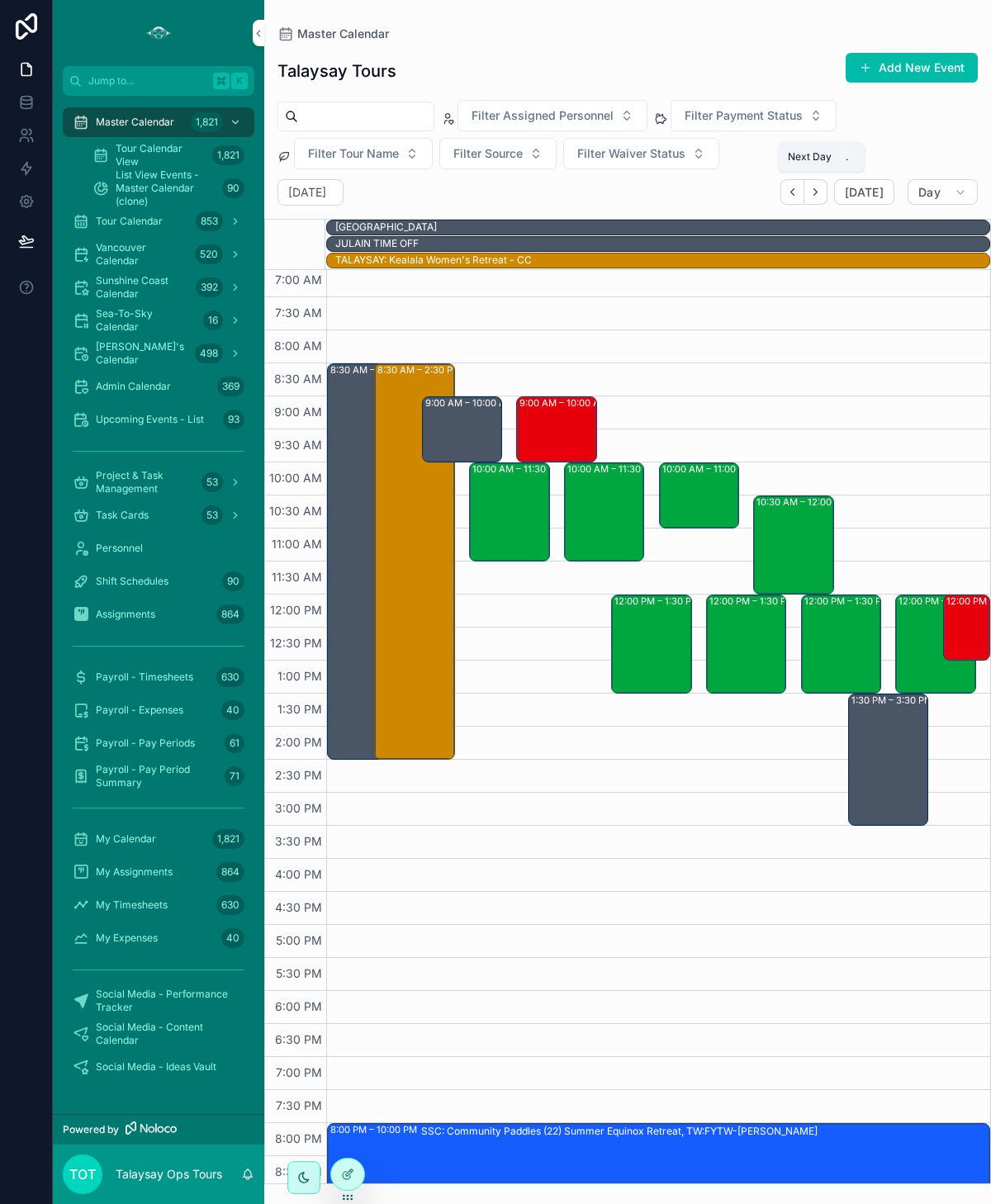
drag, startPoint x: 818, startPoint y: 192, endPoint x: 804, endPoint y: 216, distance: 27.8
click at [818, 192] on icon "Next" at bounding box center [815, 192] width 12 height 12
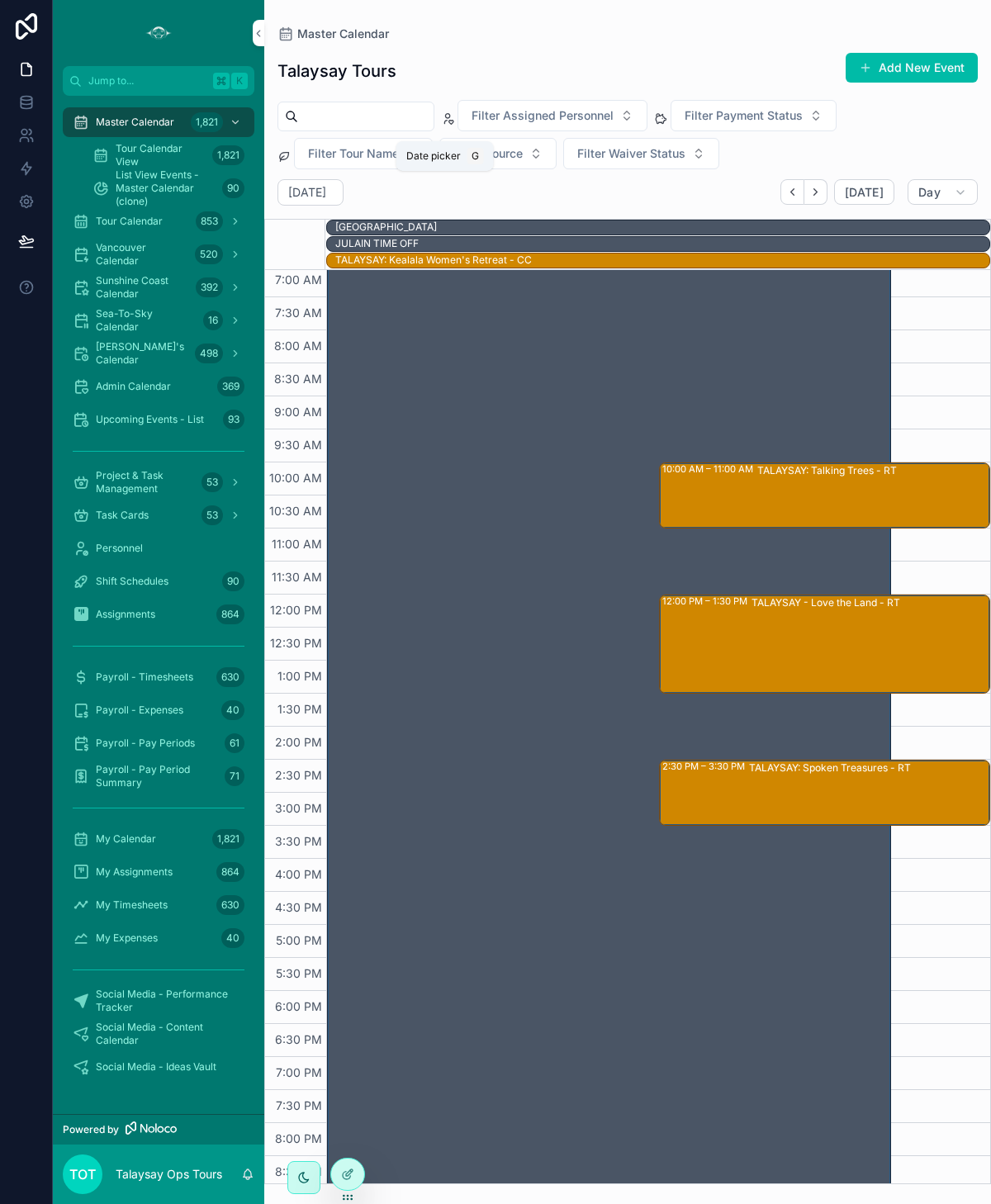
click at [327, 194] on h2 "[DATE]" at bounding box center [307, 192] width 38 height 16
select select "****"
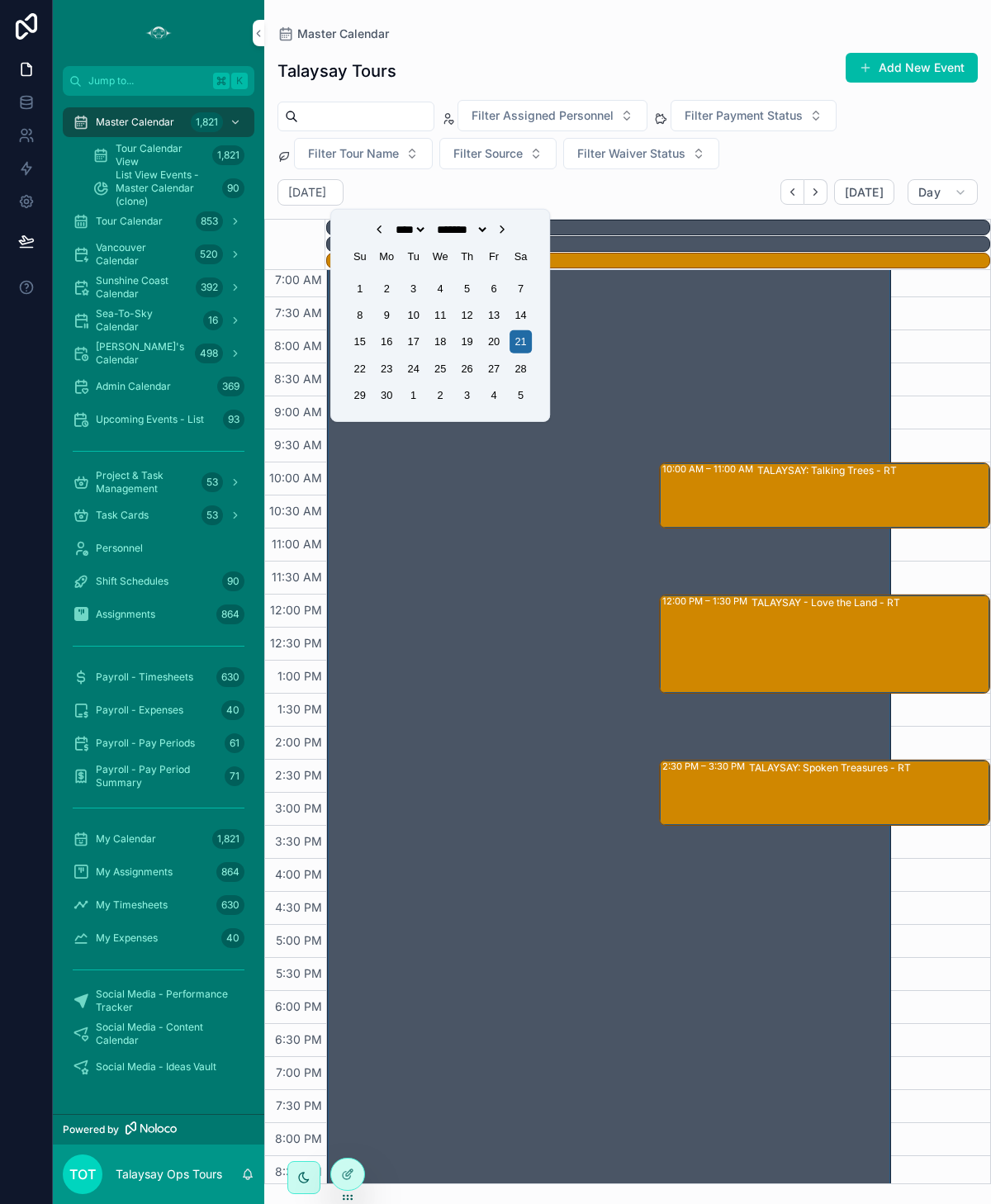
click at [509, 230] on icon "Choose Date" at bounding box center [502, 229] width 13 height 13
select select "*"
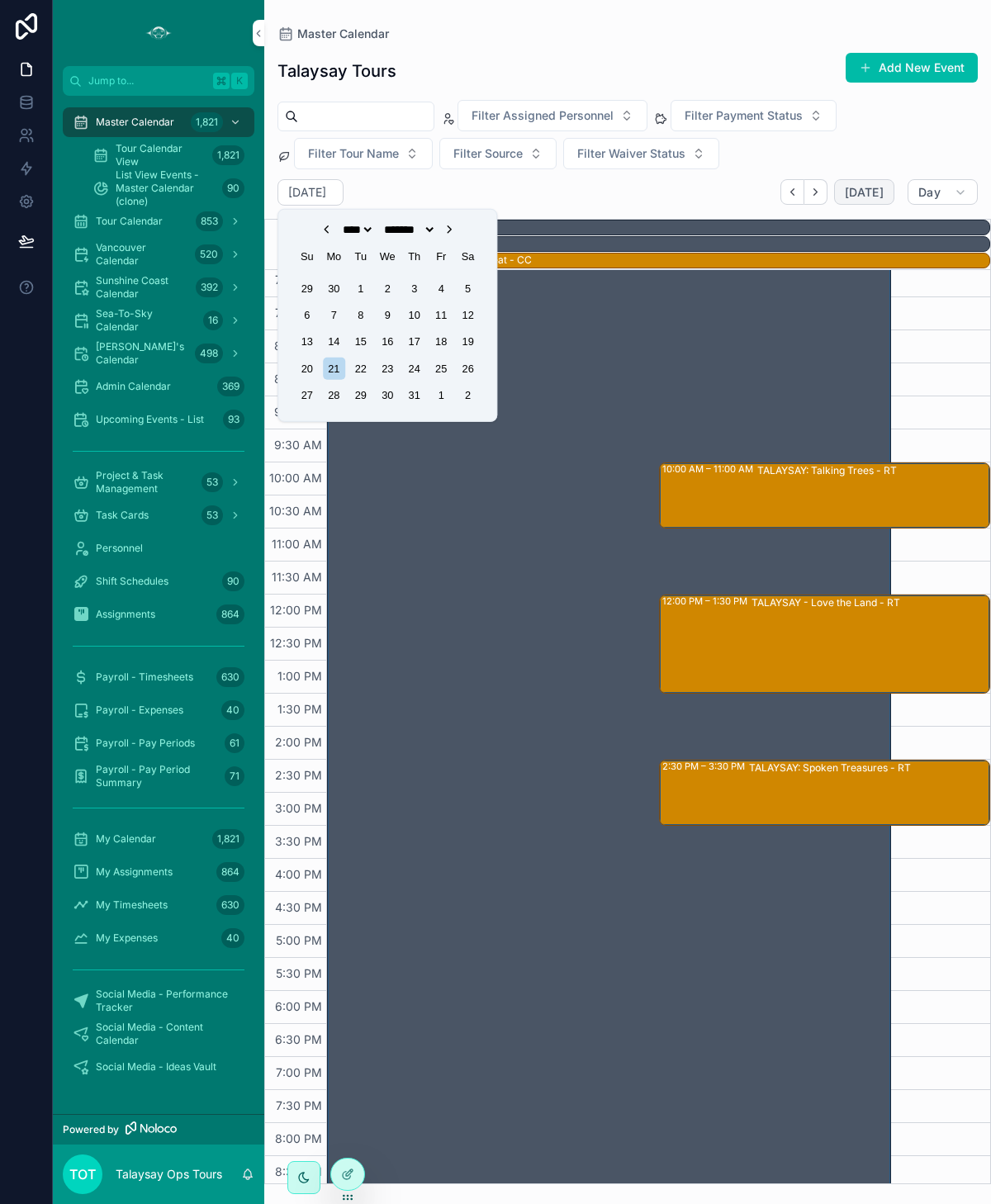
click at [873, 200] on button "[DATE]" at bounding box center [864, 192] width 60 height 27
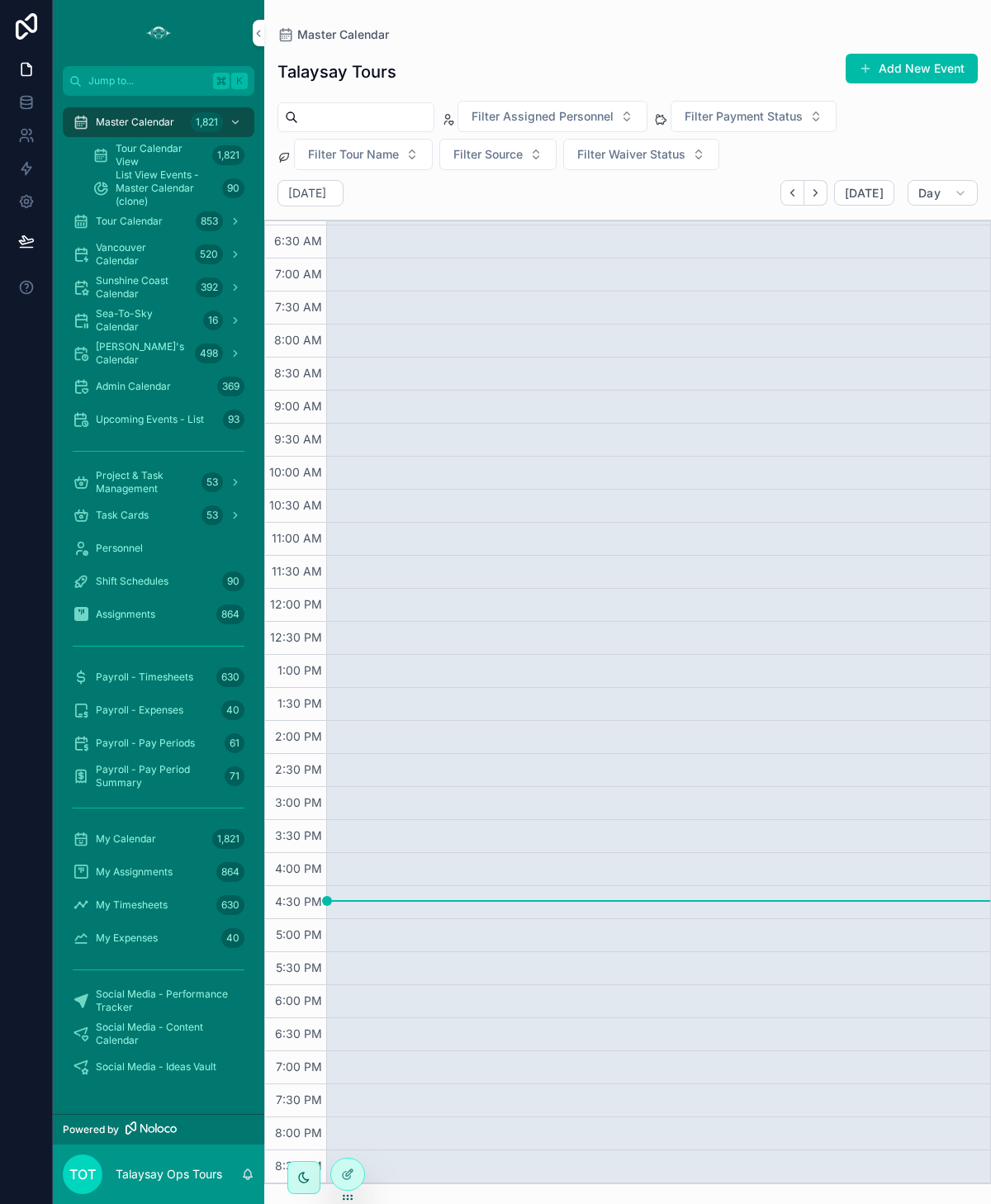
scroll to position [72, 0]
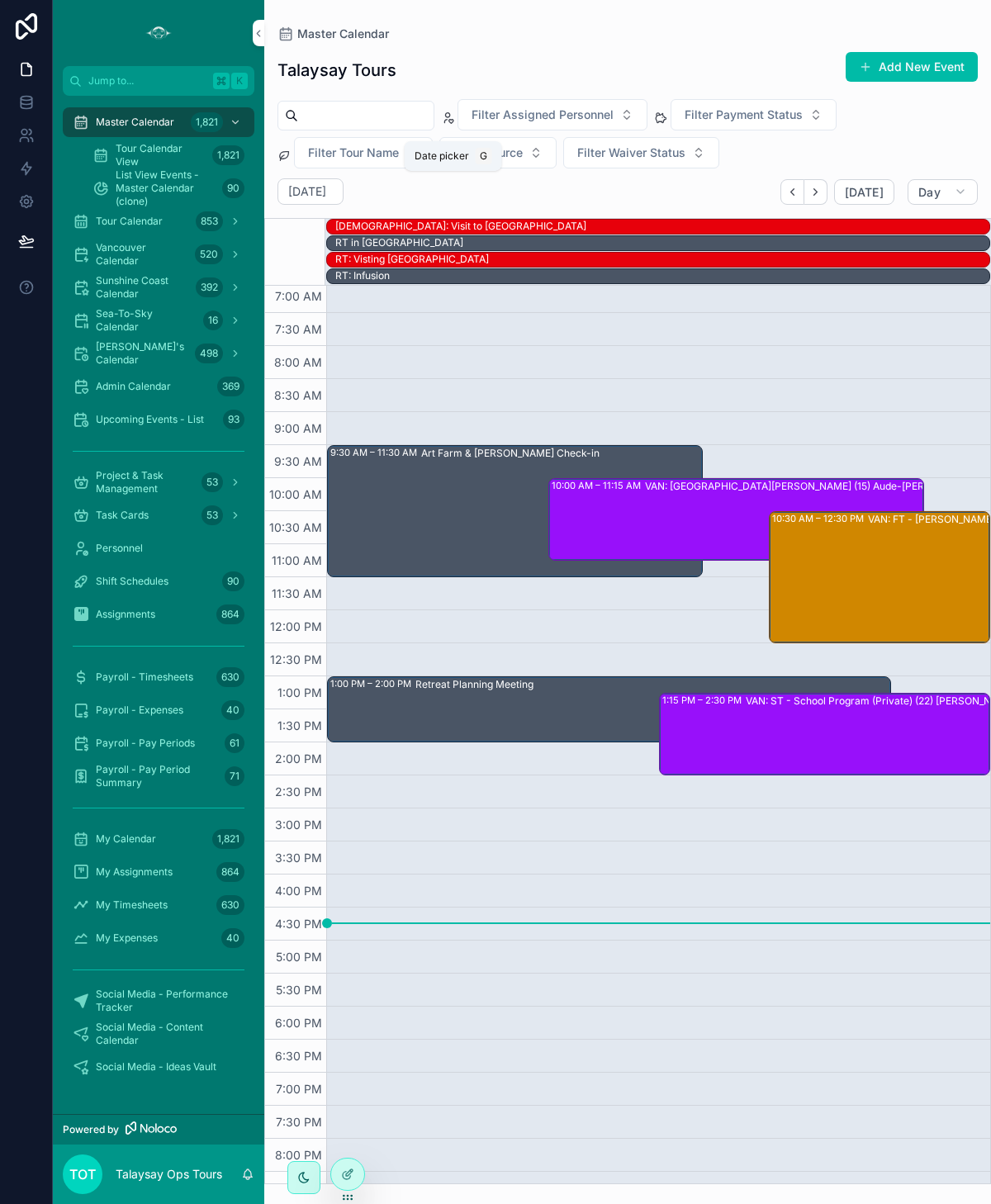
click at [327, 183] on h2 "[DATE]" at bounding box center [307, 191] width 38 height 16
select select "****"
select select "*"
click at [411, 370] on div "9:30 AM – 11:30 AM Art Farm & [PERSON_NAME] Check-in 1:00 PM – 2:00 PM Retreat …" at bounding box center [658, 710] width 664 height 991
click at [327, 189] on h2 "[DATE]" at bounding box center [307, 191] width 38 height 16
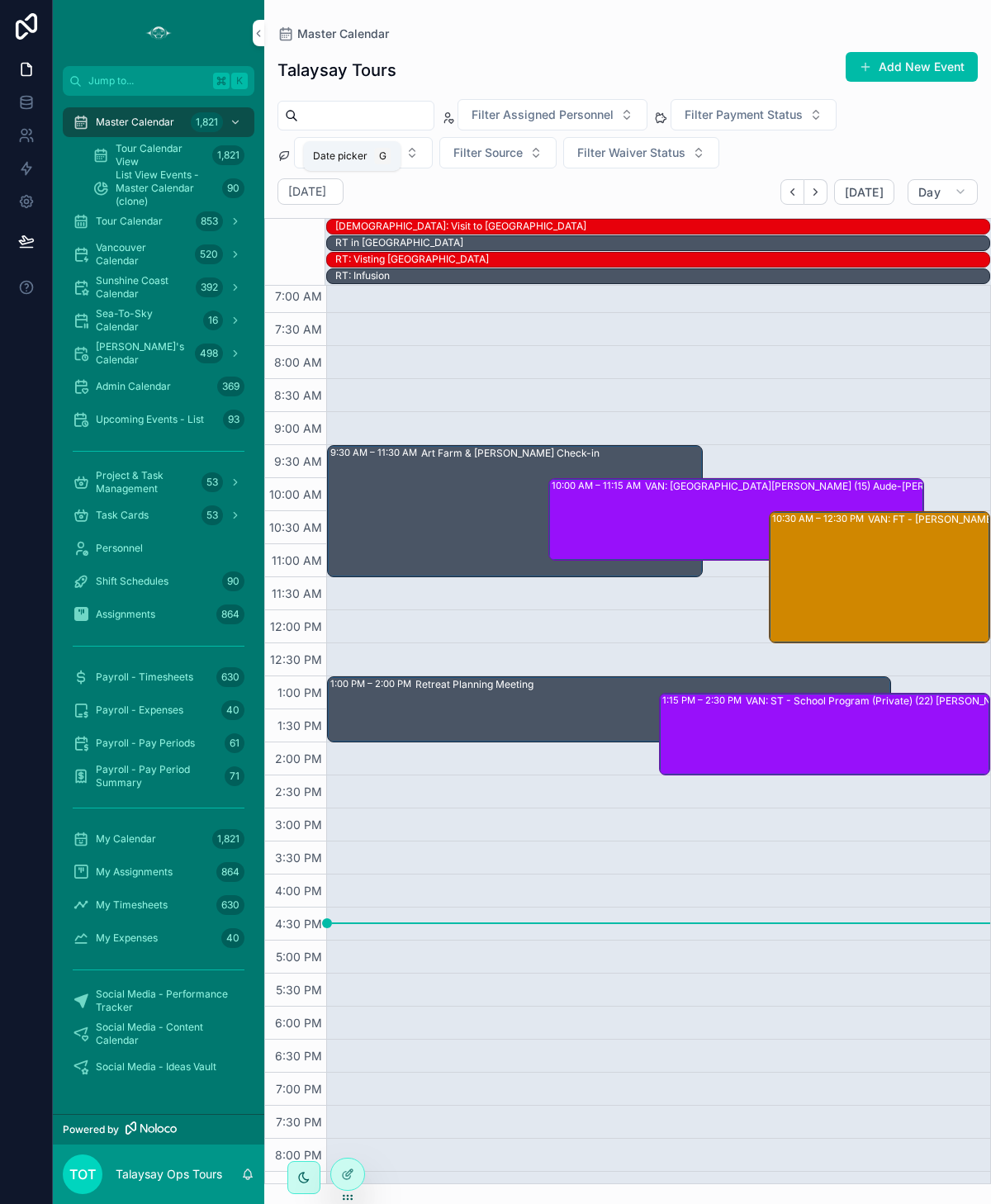
select select "****"
select select "*"
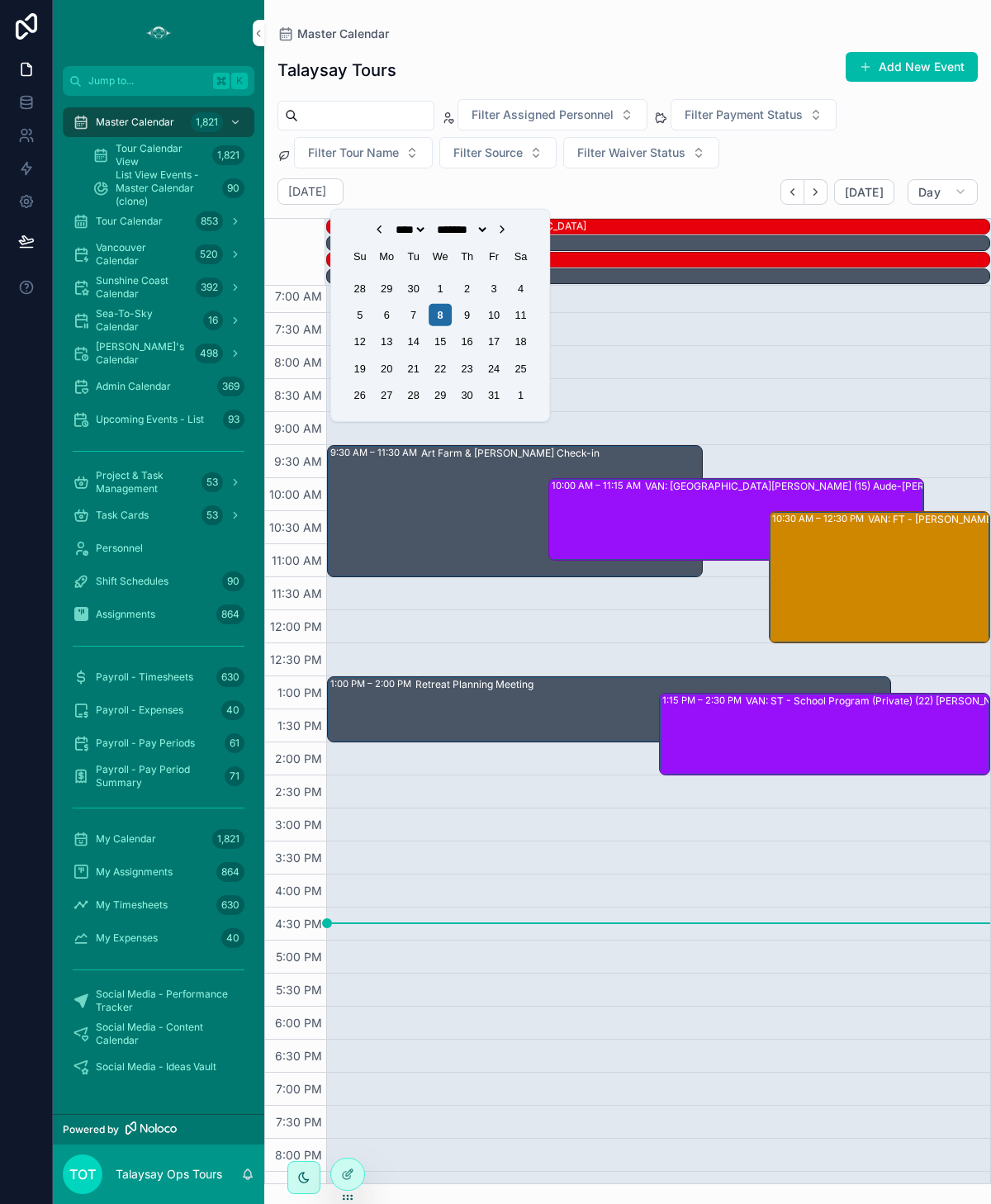
click at [412, 365] on div "21" at bounding box center [413, 368] width 22 height 22
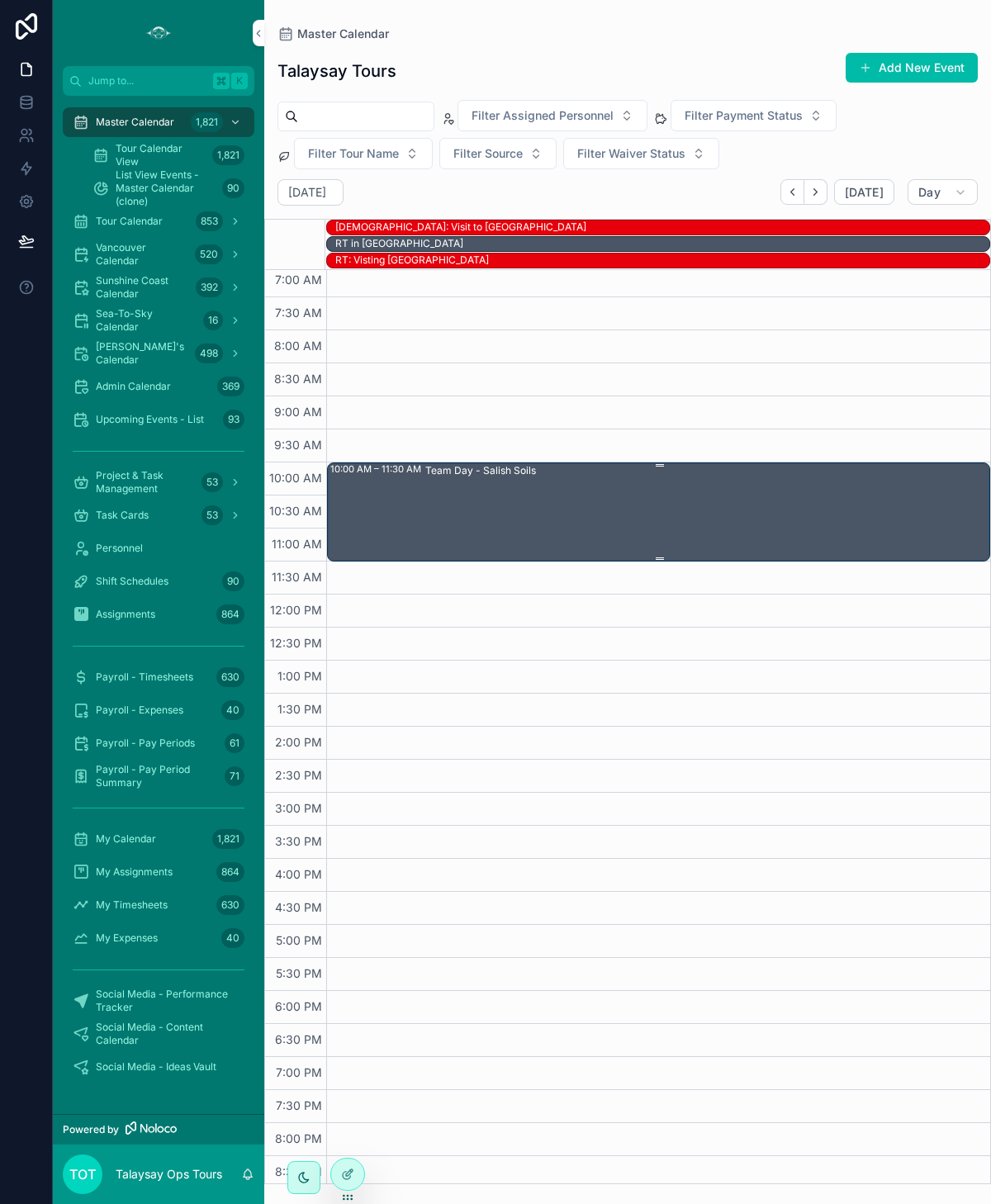
click at [532, 471] on div "Team Day - Salish Soils" at bounding box center [706, 512] width 563 height 96
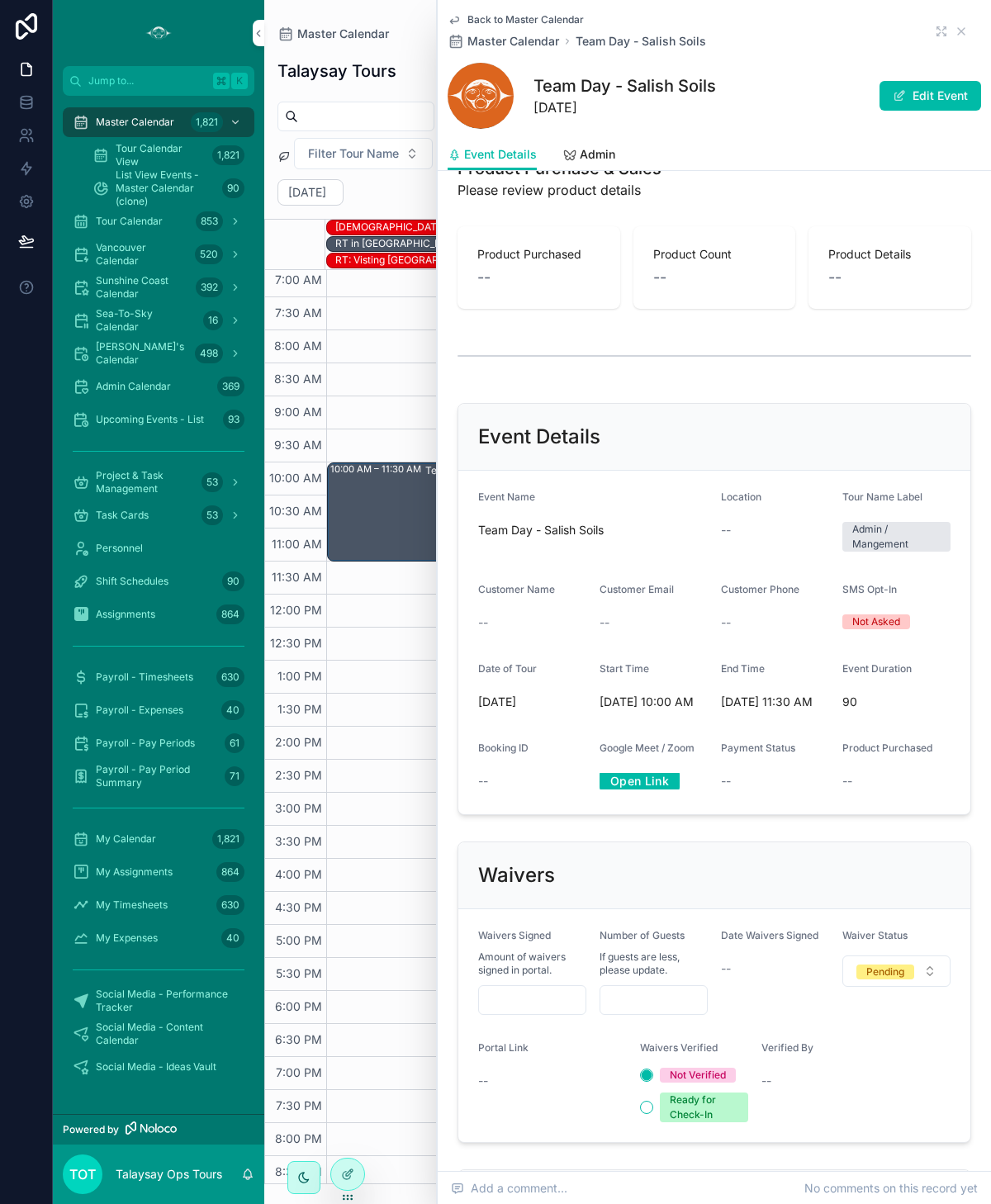
scroll to position [534, 0]
